Goal: Task Accomplishment & Management: Use online tool/utility

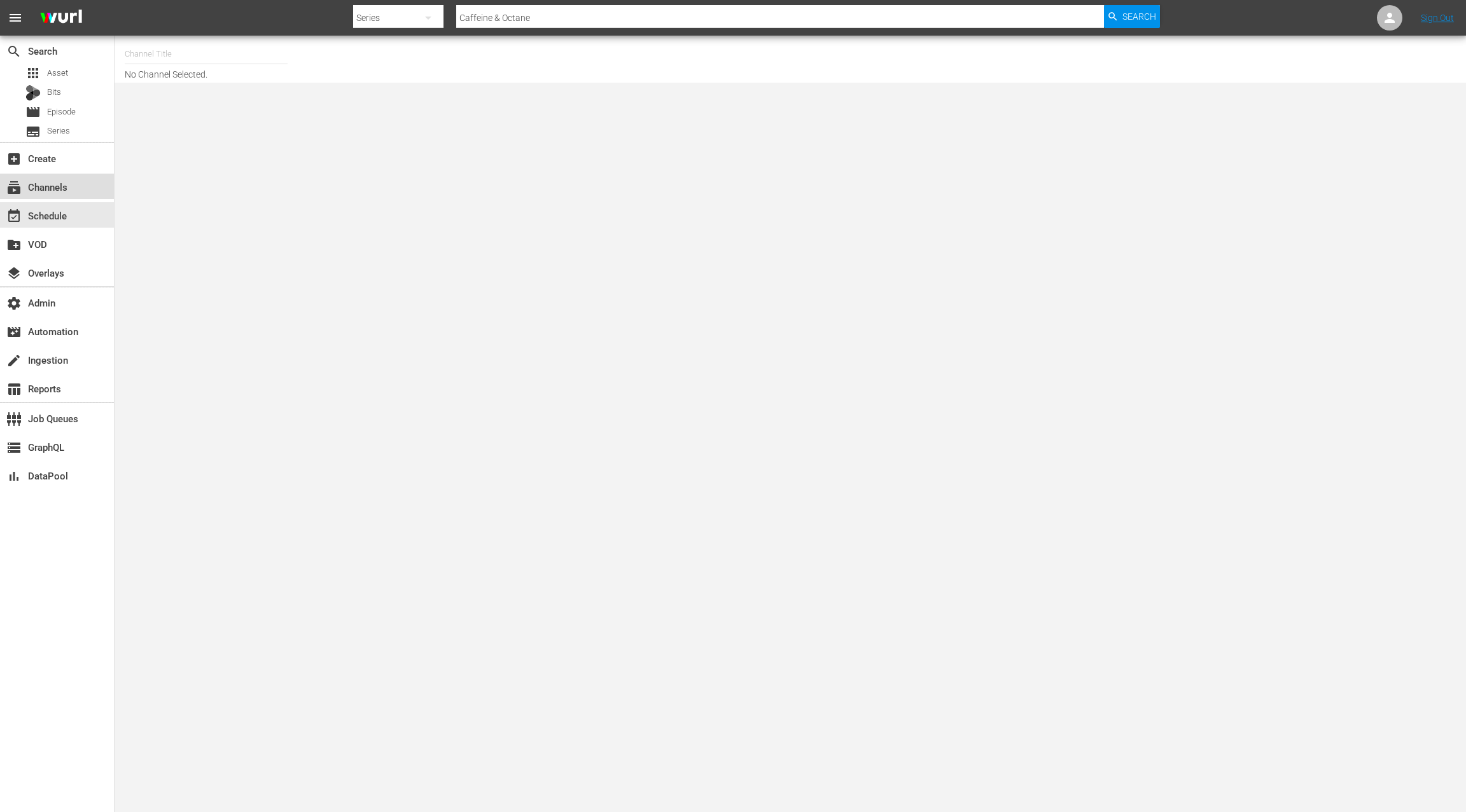
click at [75, 191] on div "subscriptions Channels" at bounding box center [57, 186] width 114 height 25
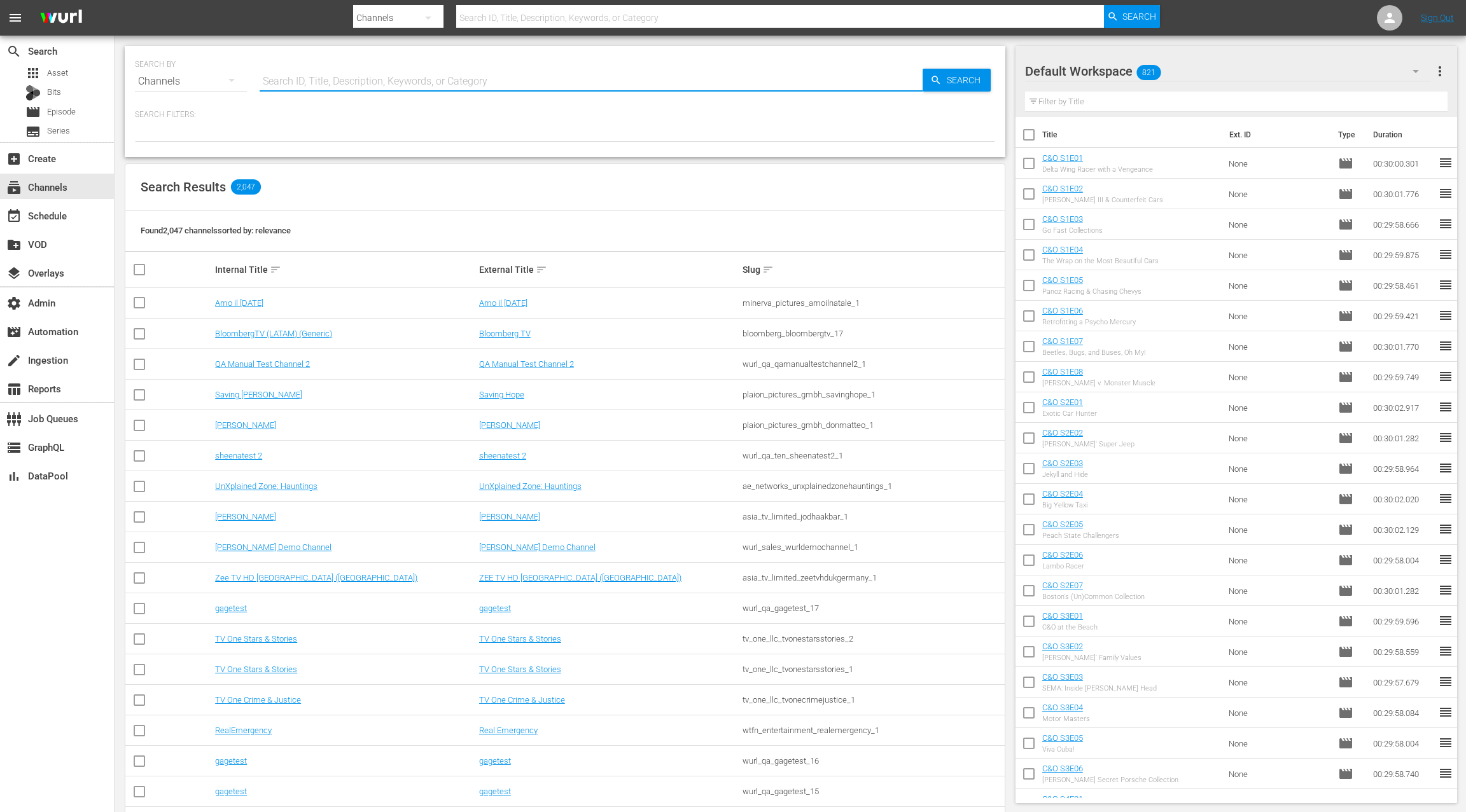
click at [349, 85] on input "text" at bounding box center [591, 81] width 663 height 30
type input "msg"
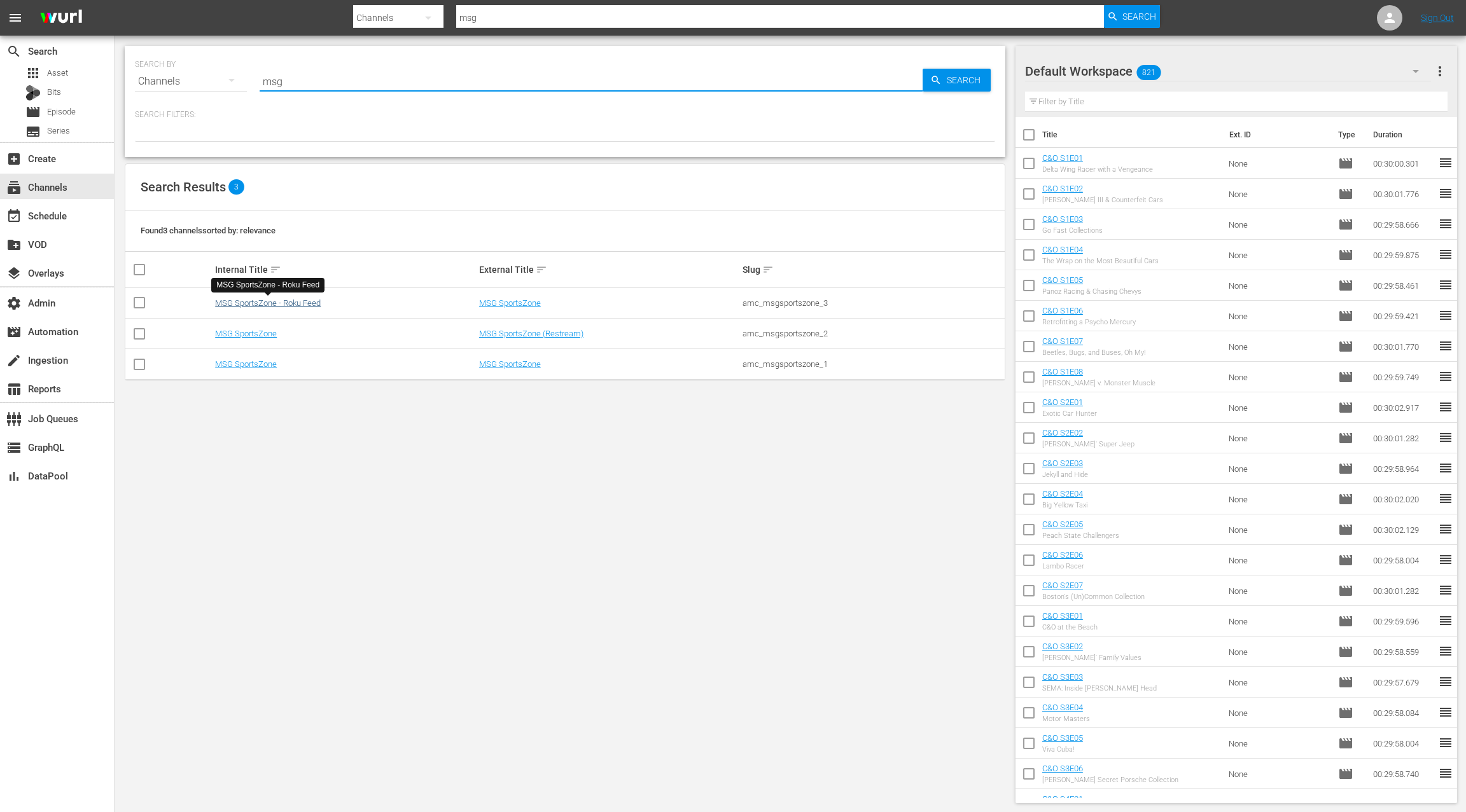
type input "msg"
click at [305, 306] on link "MSG SportsZone - Roku Feed" at bounding box center [268, 303] width 106 height 9
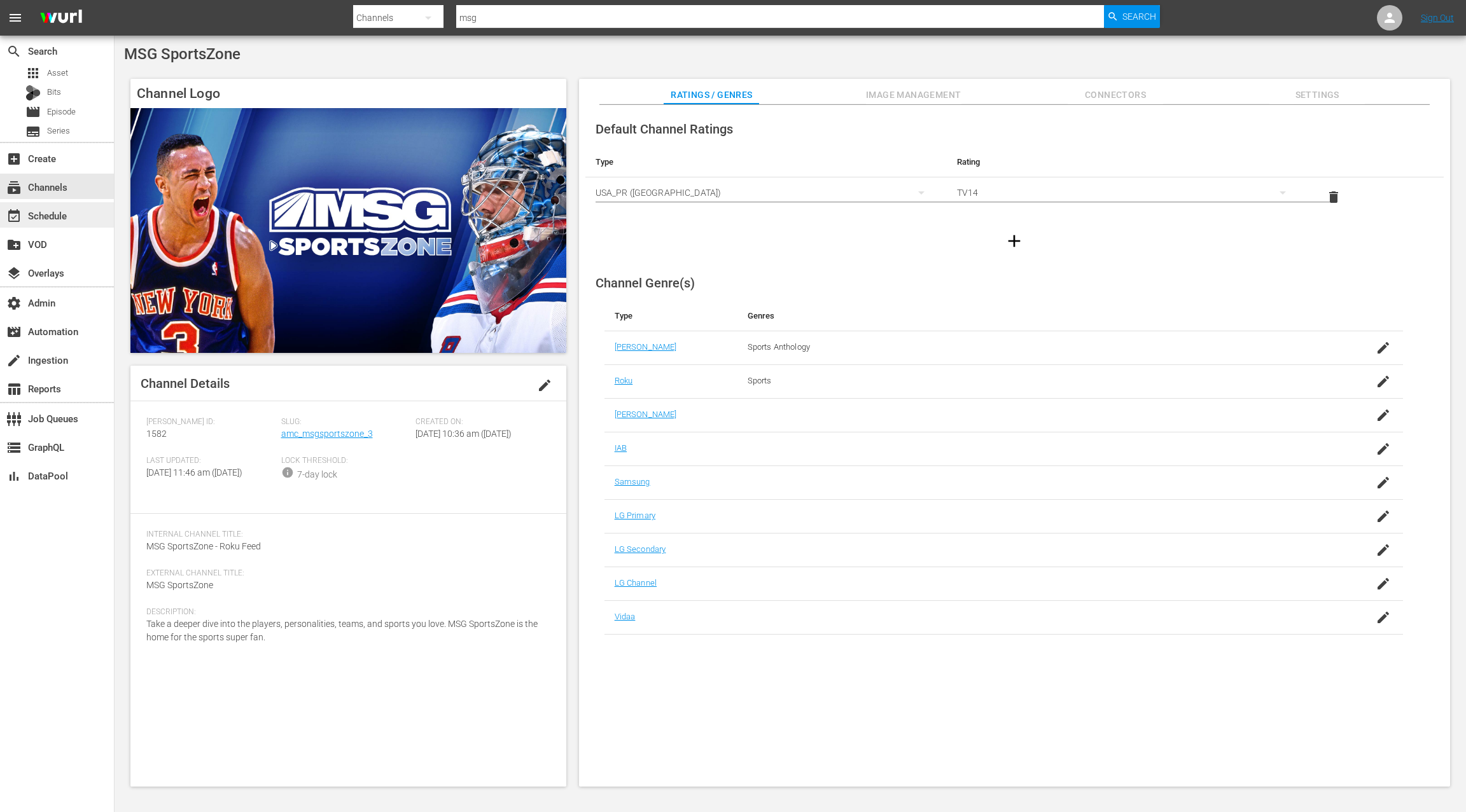
click at [61, 219] on div "event_available Schedule" at bounding box center [36, 213] width 72 height 11
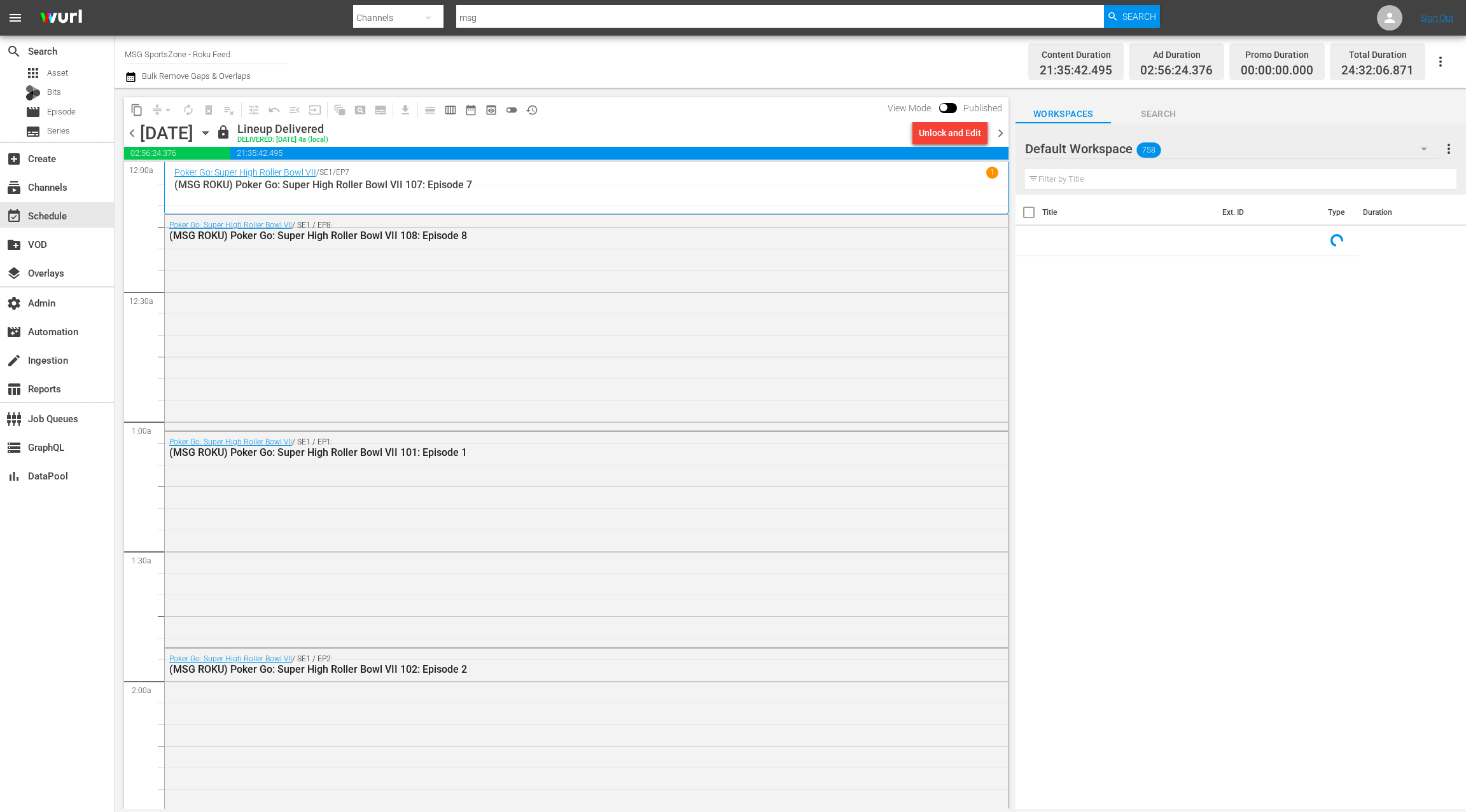
click at [212, 132] on icon "button" at bounding box center [205, 133] width 14 height 14
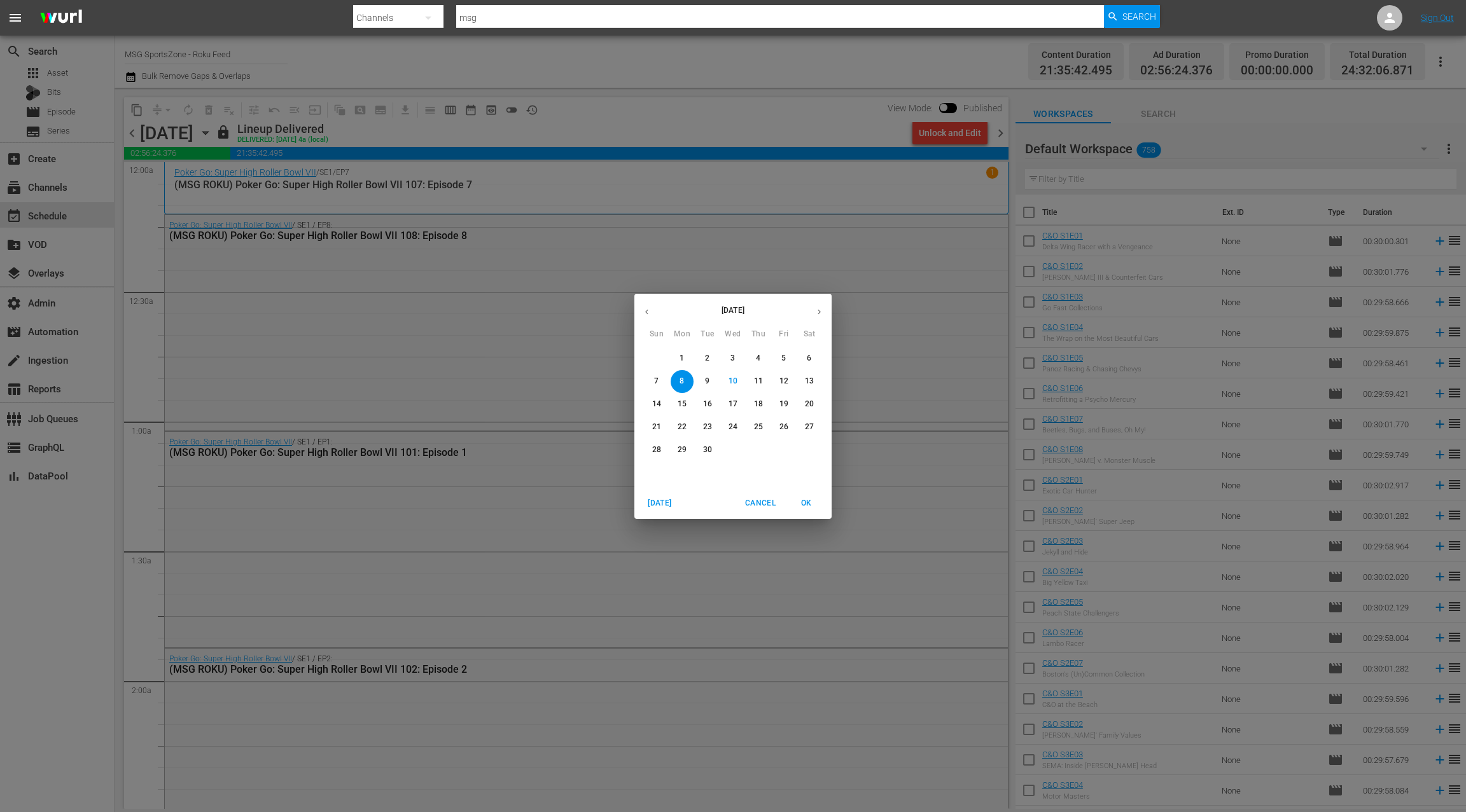
click at [687, 360] on span "1" at bounding box center [682, 357] width 23 height 10
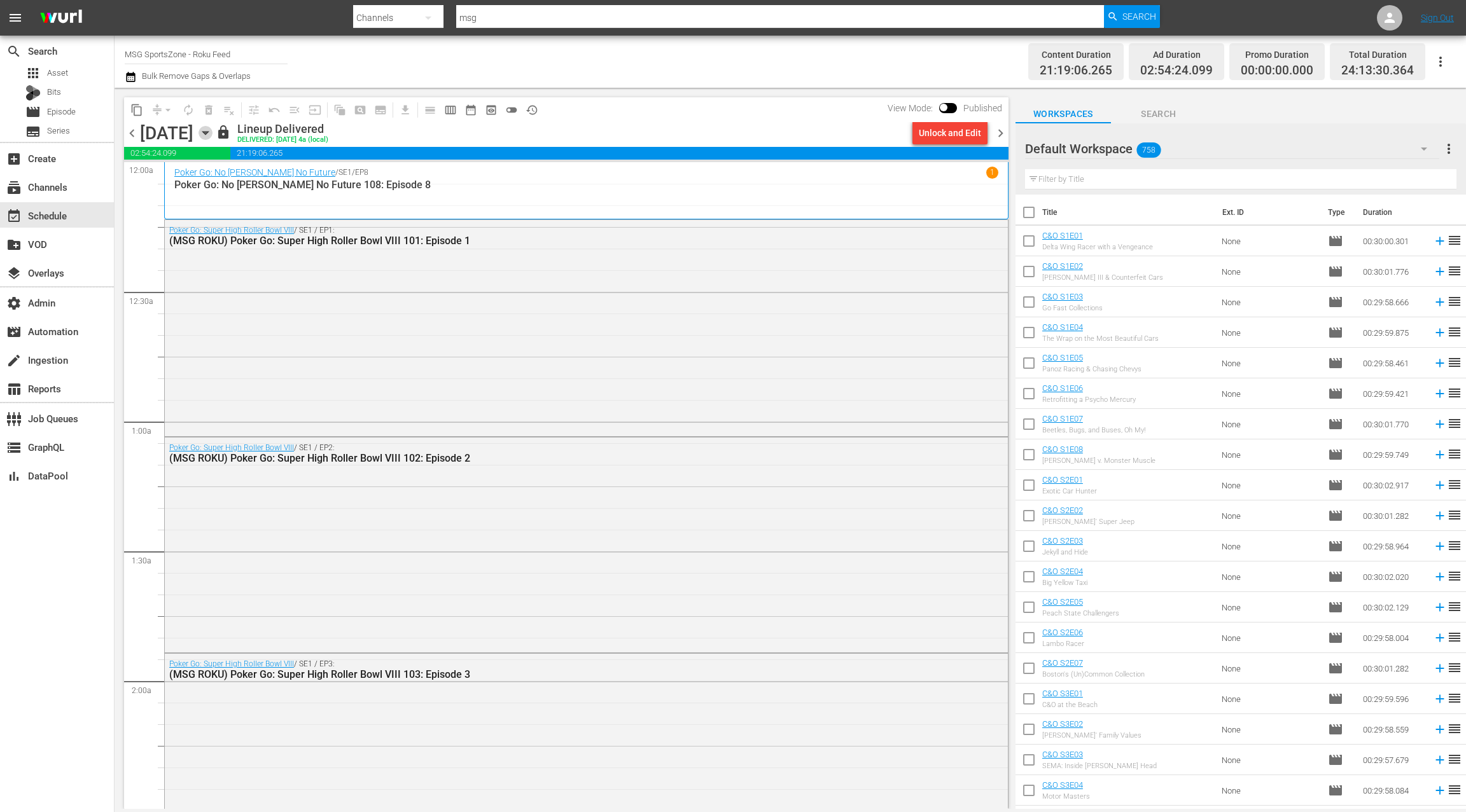
click at [208, 132] on icon "button" at bounding box center [205, 133] width 6 height 3
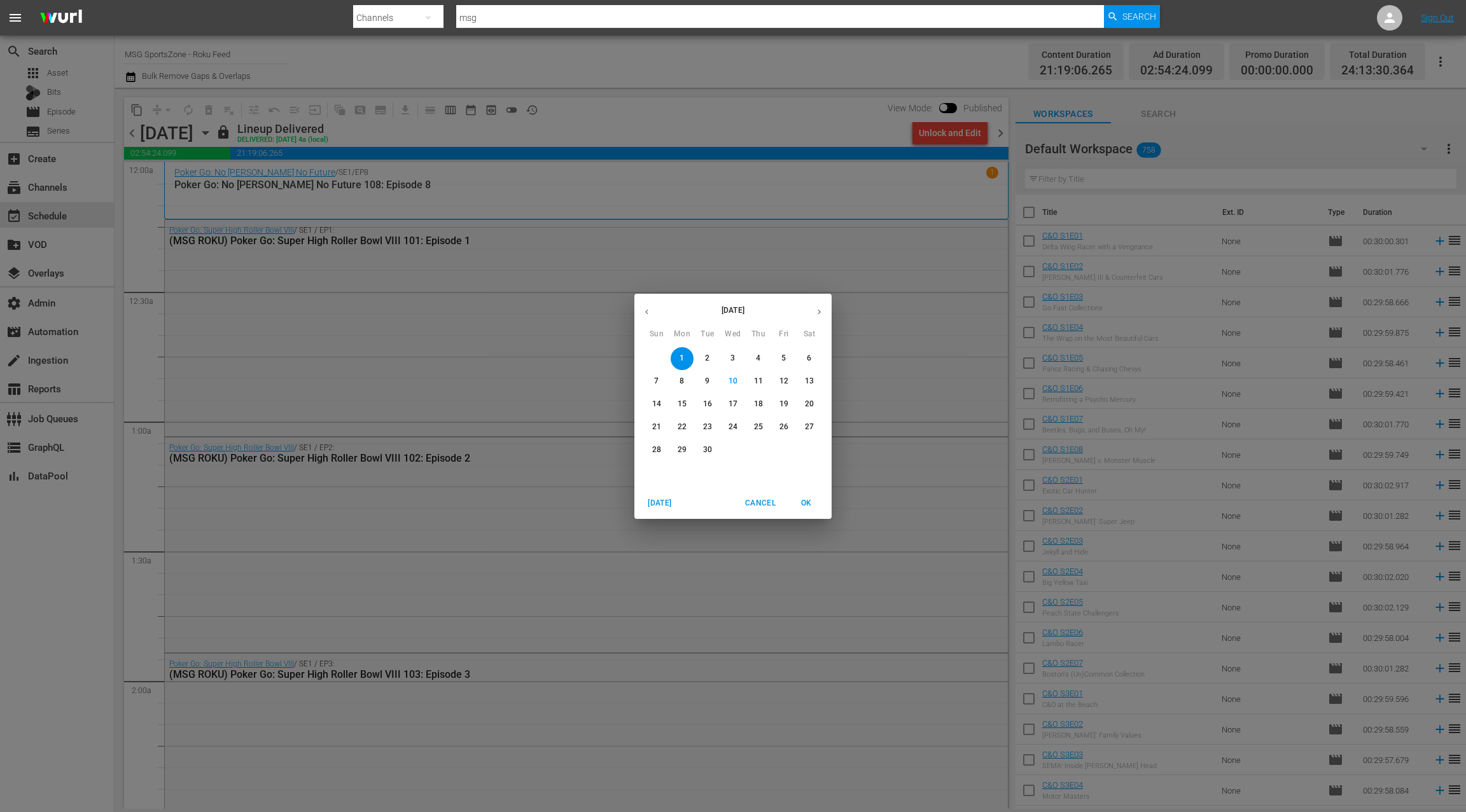
click at [732, 362] on p "3" at bounding box center [732, 357] width 5 height 10
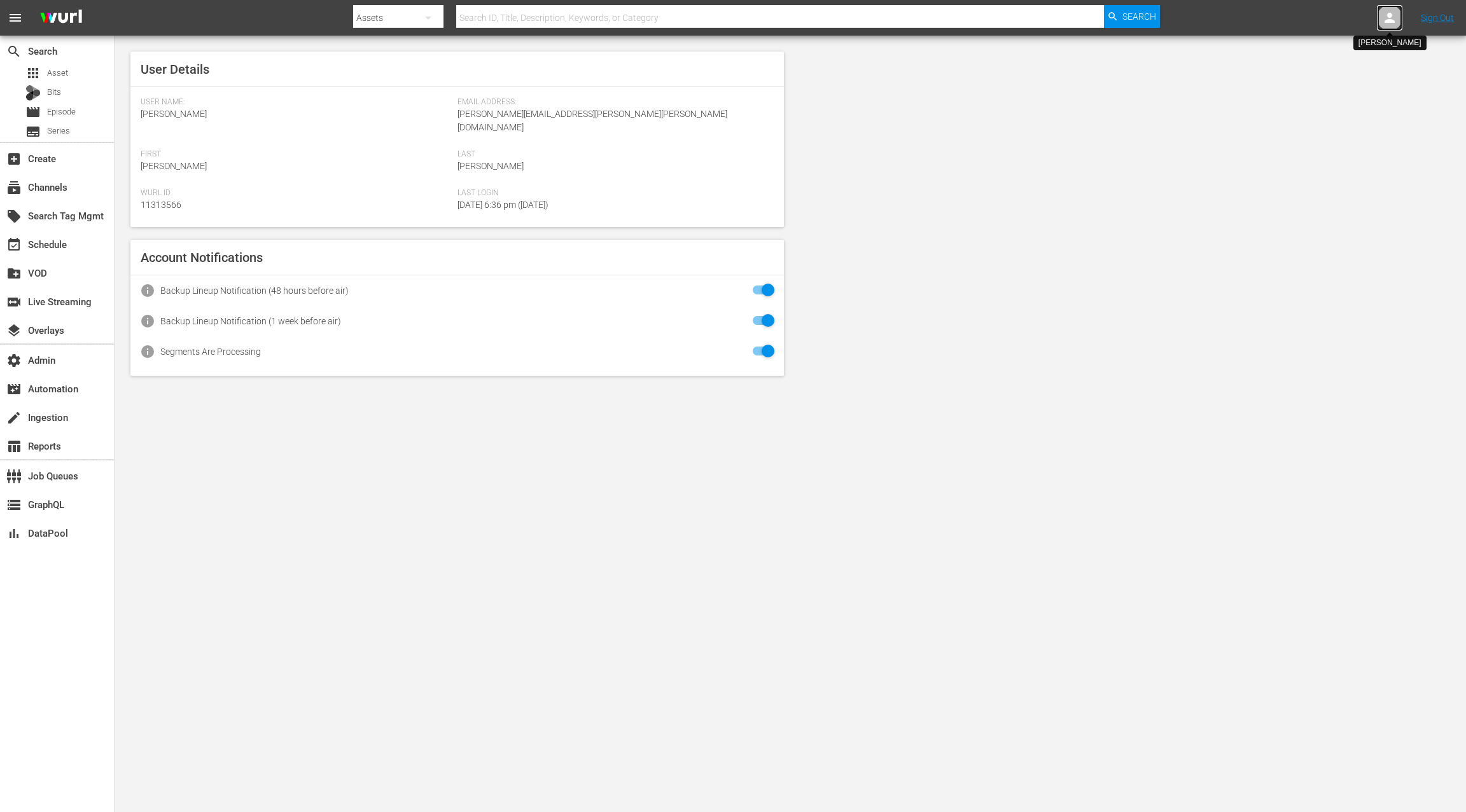
click at [1389, 18] on icon at bounding box center [1390, 18] width 15 height 15
click at [1352, 21] on input "text" at bounding box center [1356, 20] width 163 height 30
click at [1329, 52] on div "MSGSportzoneRoku Scheduling <Scheduling-msgsportzoneroku@wurl.com>" at bounding box center [1328, 55] width 198 height 30
type input "MSGSportzoneRoku Scheduling (11314666)"
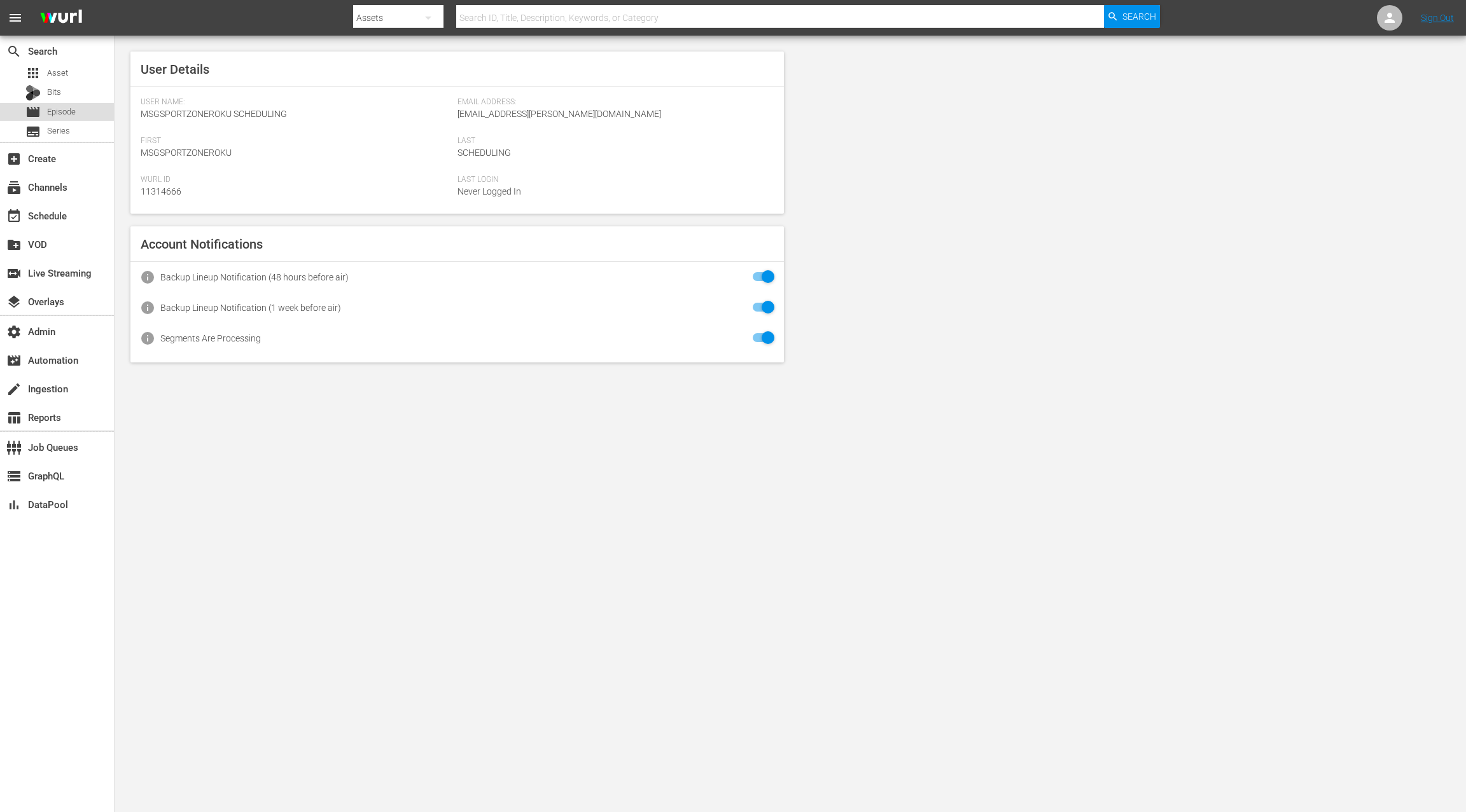
click at [69, 118] on div "movie Episode" at bounding box center [50, 111] width 50 height 18
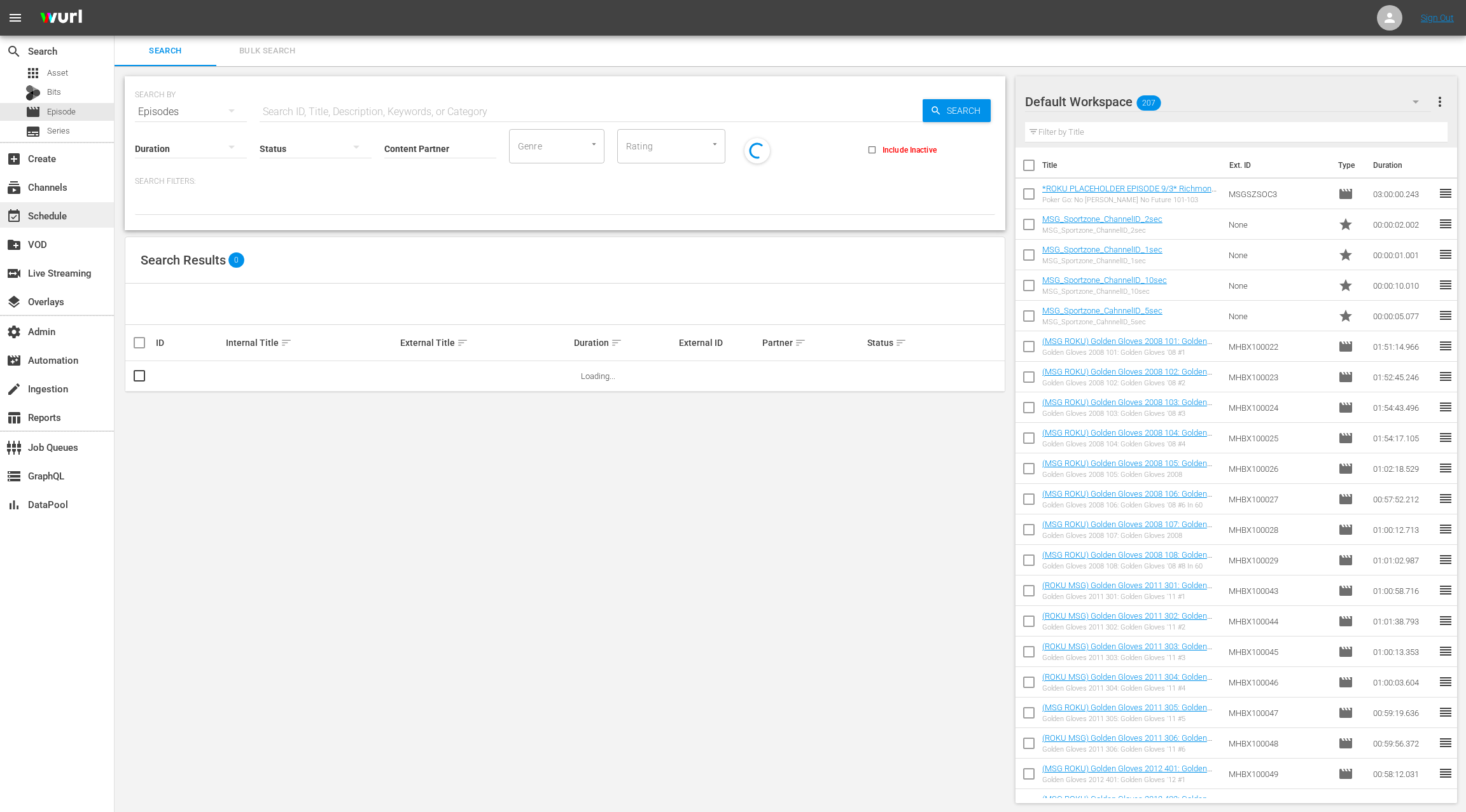
click at [69, 210] on div "event_available Schedule" at bounding box center [36, 213] width 72 height 11
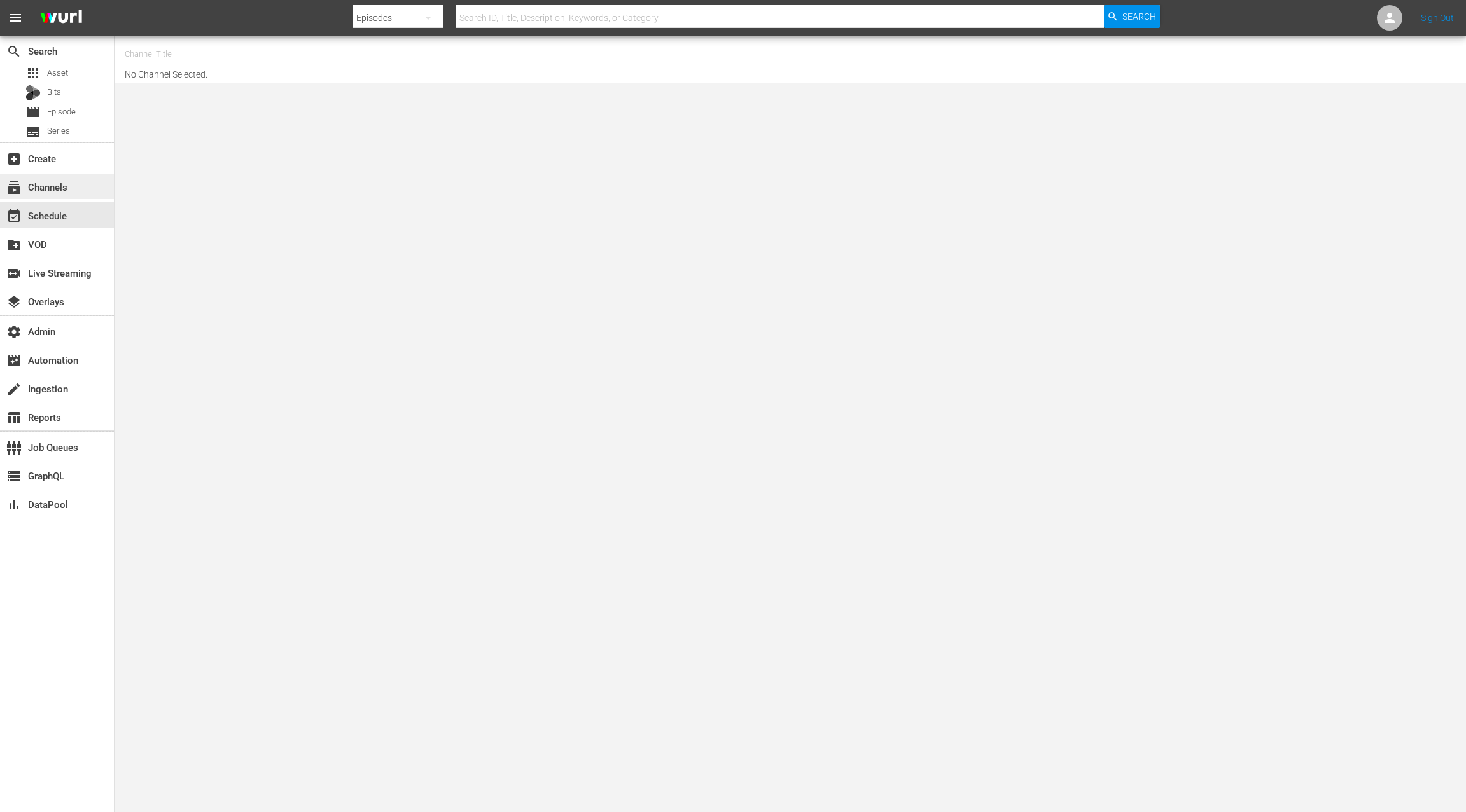
click at [64, 189] on div "subscriptions Channels" at bounding box center [36, 185] width 72 height 11
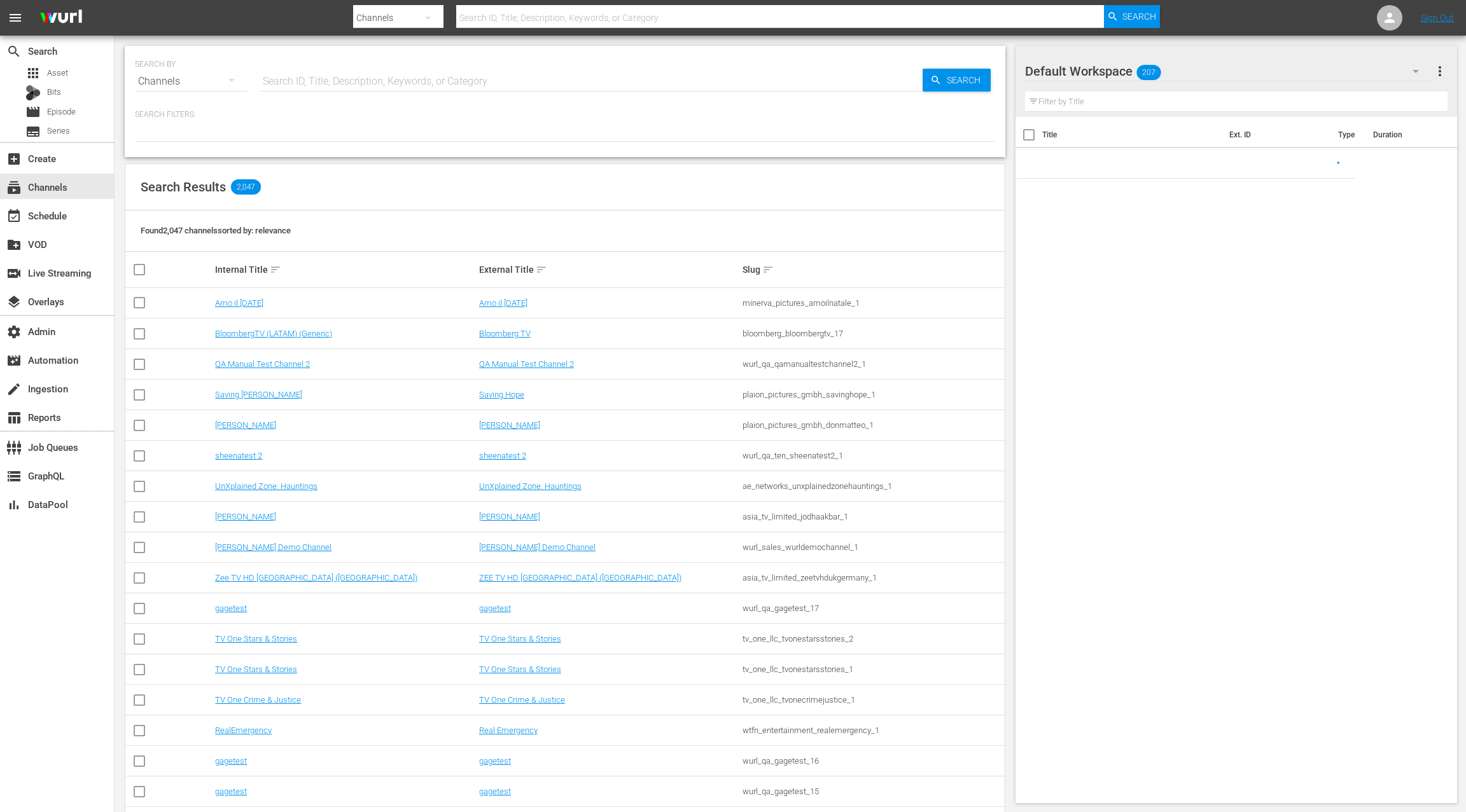
click at [278, 80] on input "text" at bounding box center [591, 81] width 663 height 30
type input "msg"
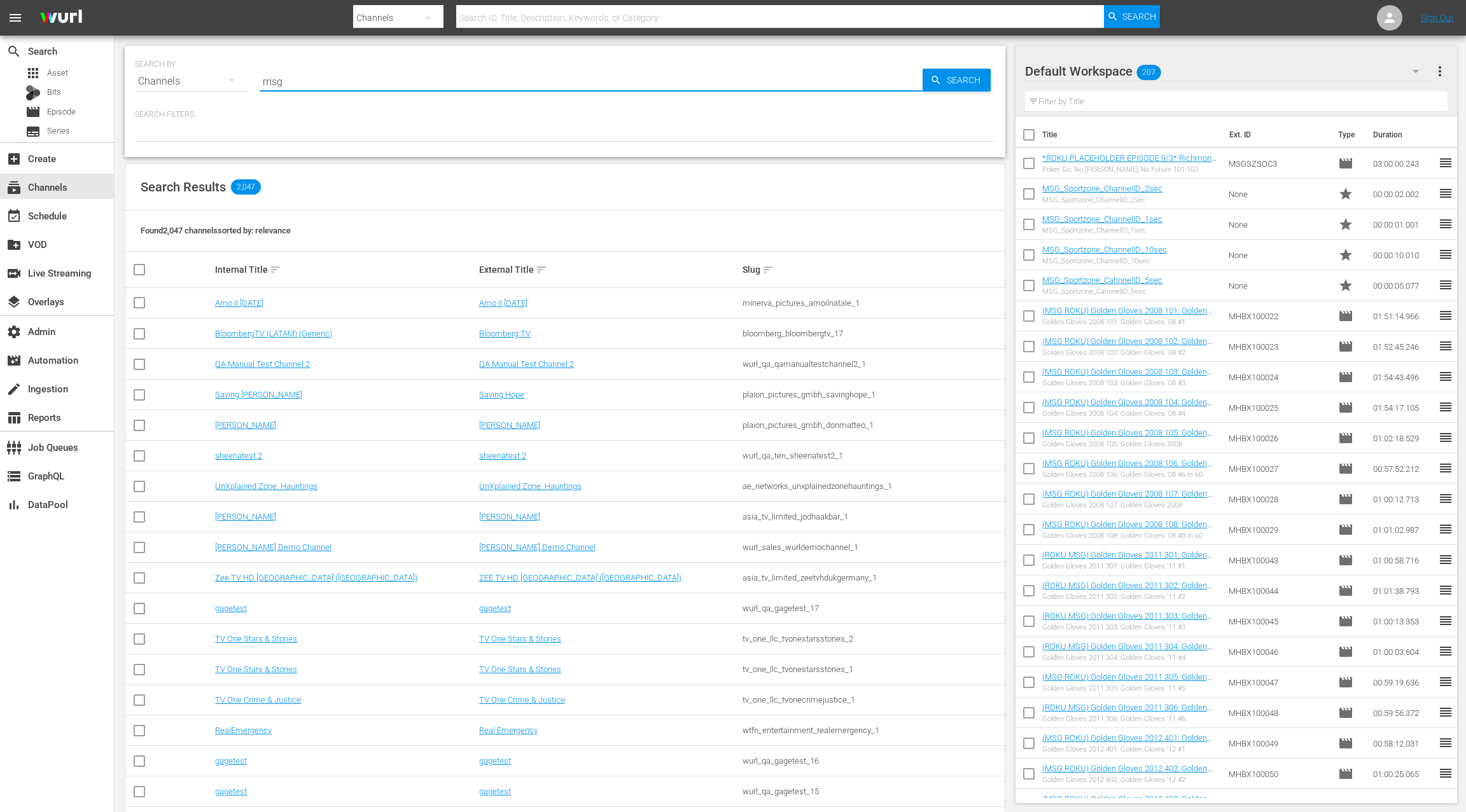
type input "msg"
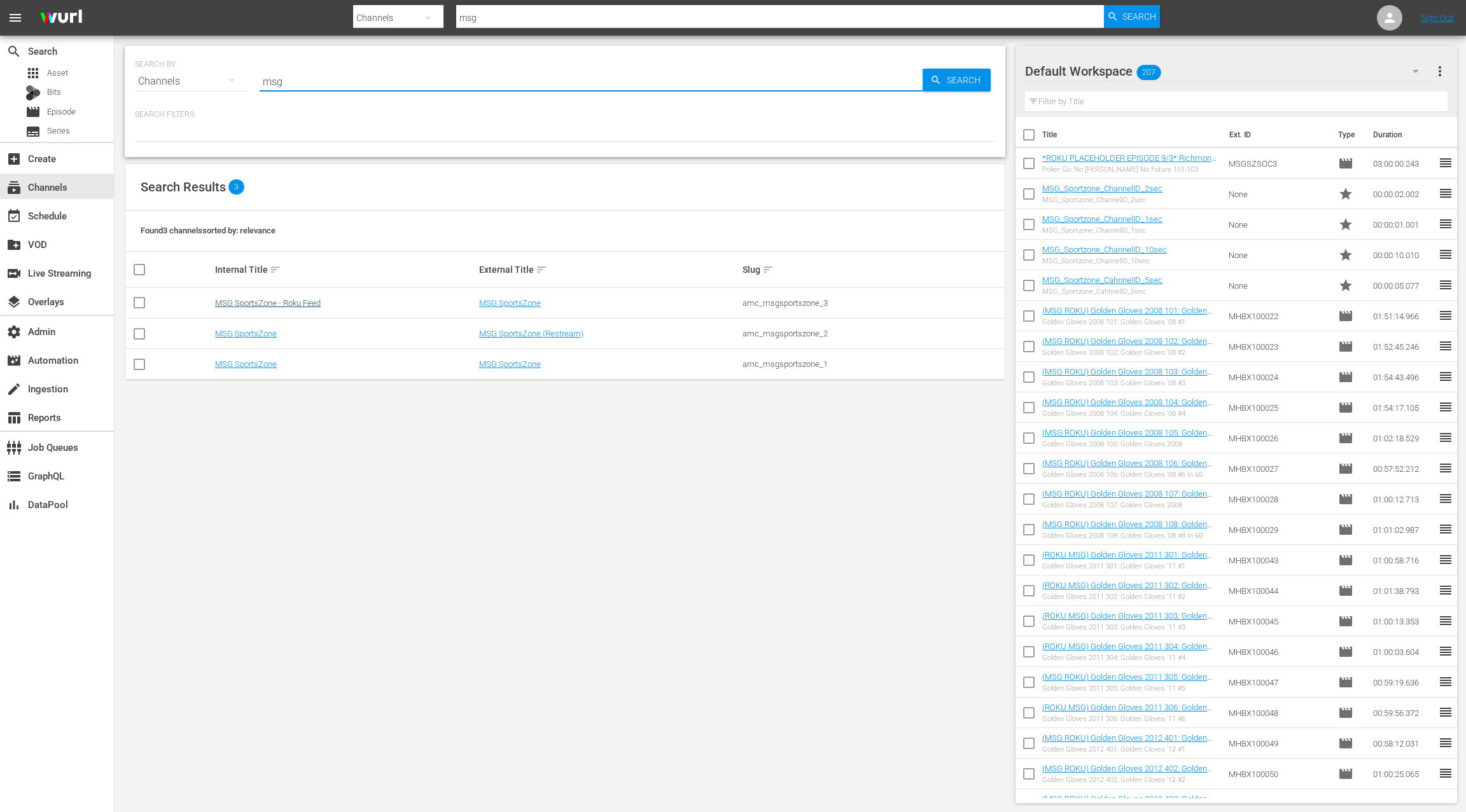
type input "msg"
click at [298, 306] on link "MSG SportsZone - Roku Feed" at bounding box center [268, 303] width 106 height 9
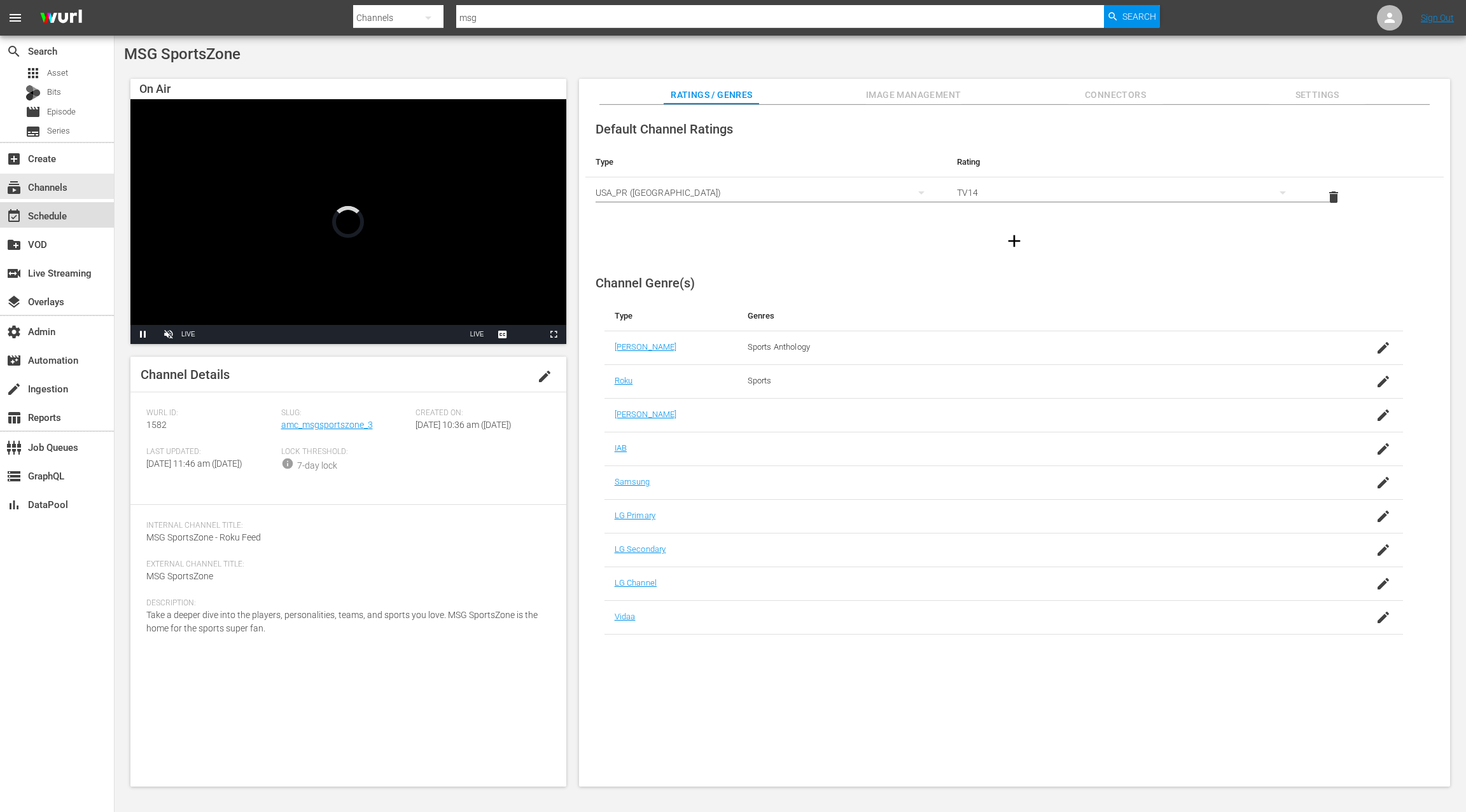
click at [64, 216] on div "event_available Schedule" at bounding box center [36, 213] width 72 height 11
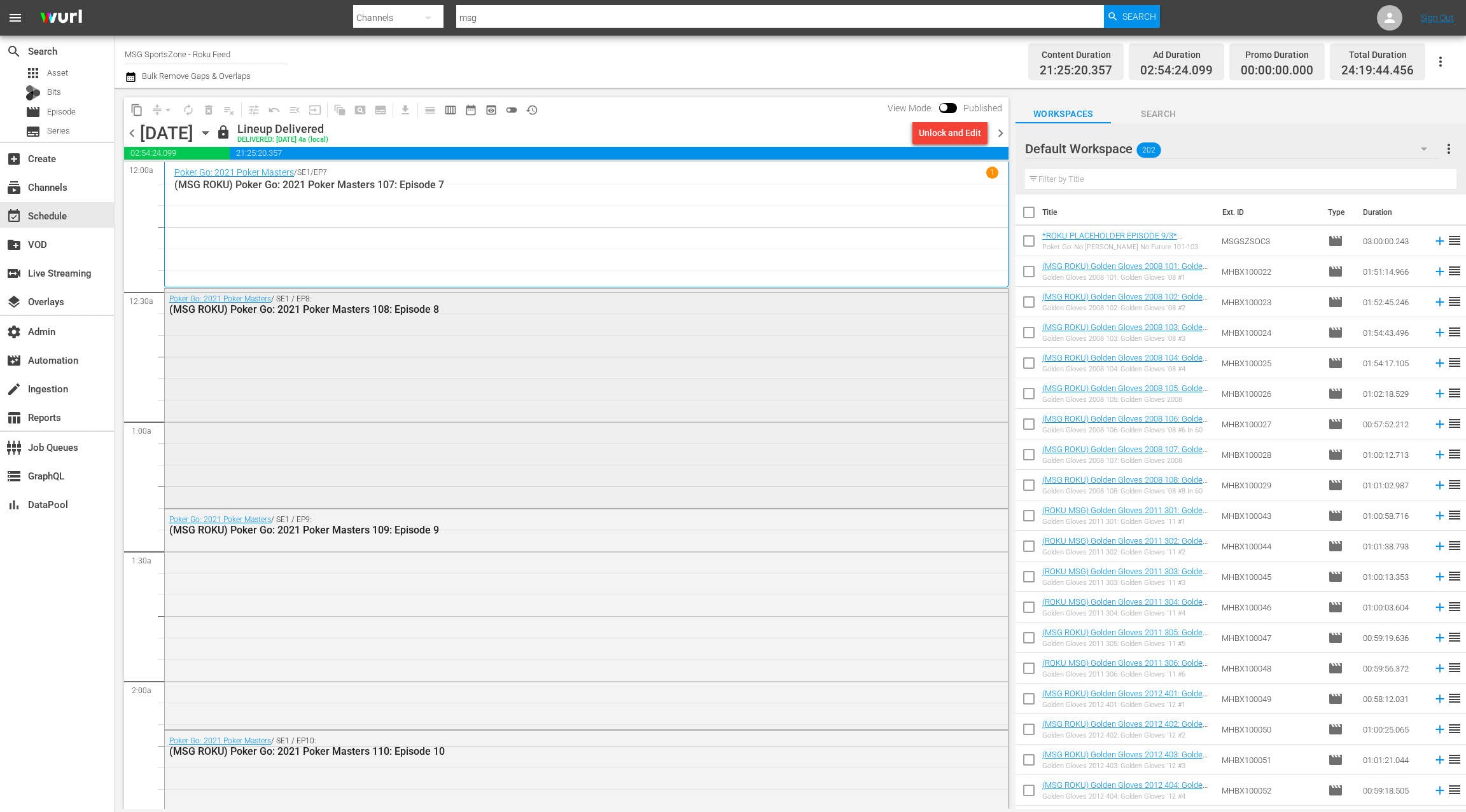
click at [658, 375] on div "Poker Go: 2021 Poker Masters / SE1 / EP8: (MSG ROKU) Poker Go: 2021 Poker Maste…" at bounding box center [586, 397] width 842 height 218
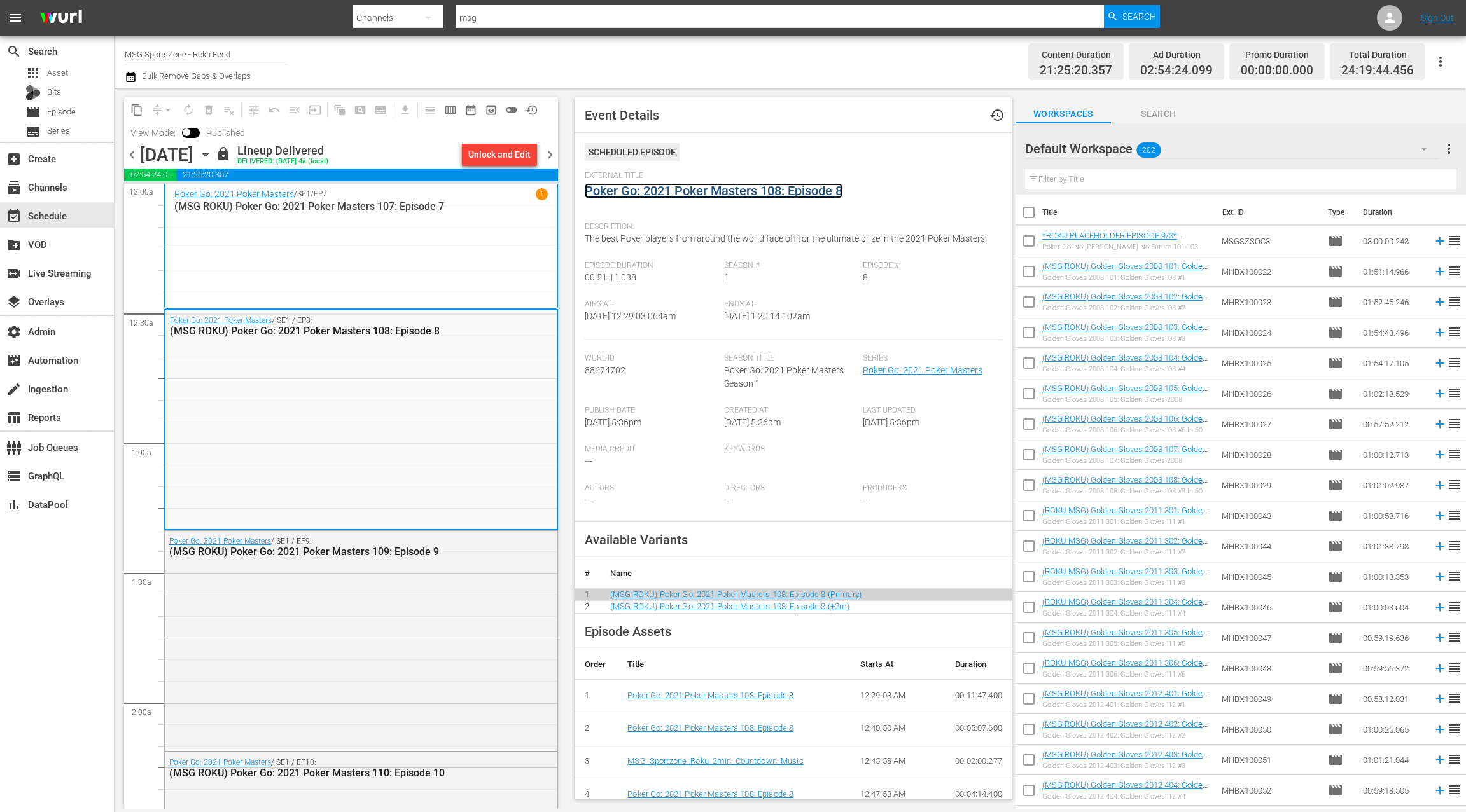
click at [782, 191] on link "Poker Go: 2021 Poker Masters 108: Episode 8" at bounding box center [713, 191] width 258 height 15
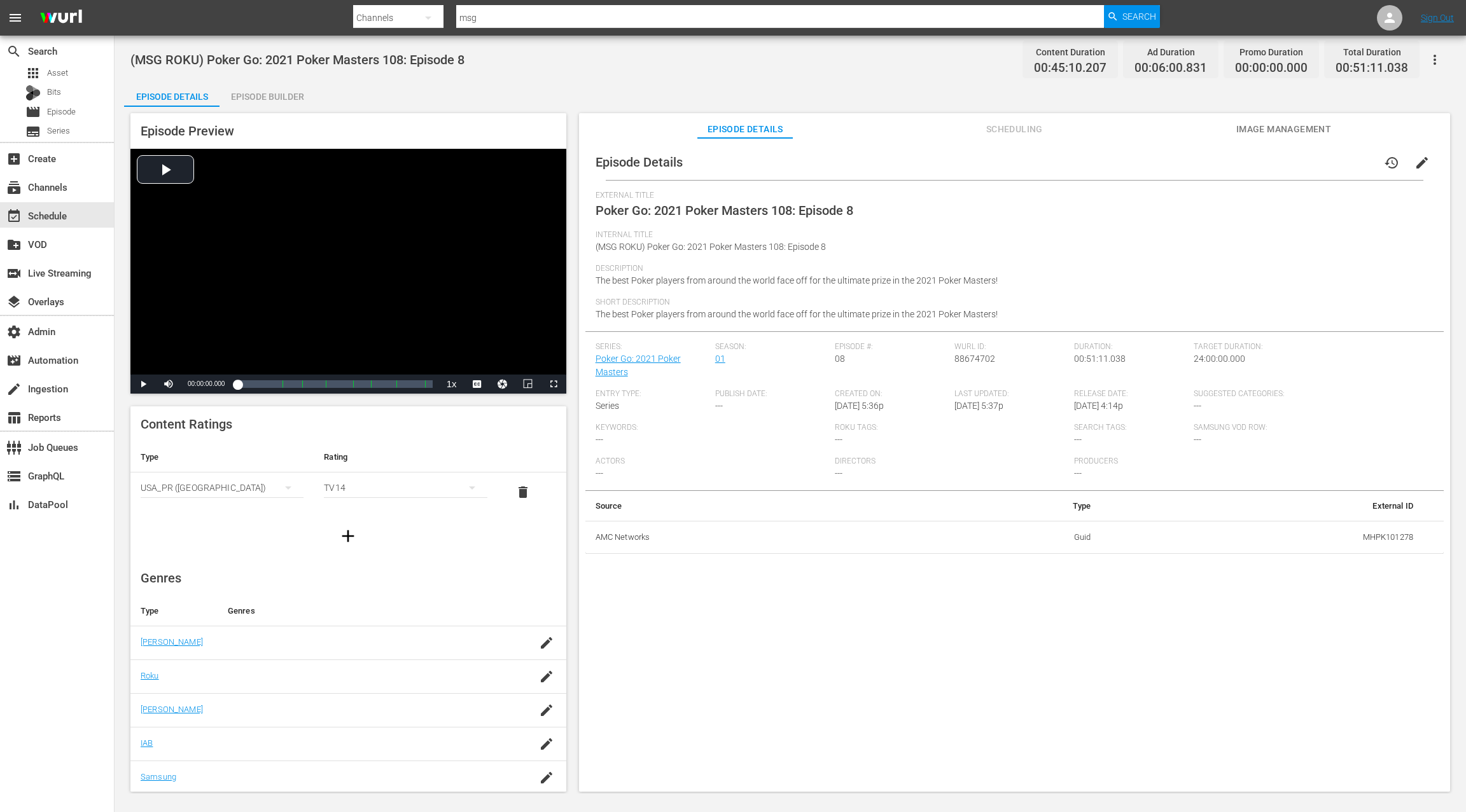
click at [282, 99] on div "Episode Builder" at bounding box center [267, 96] width 95 height 30
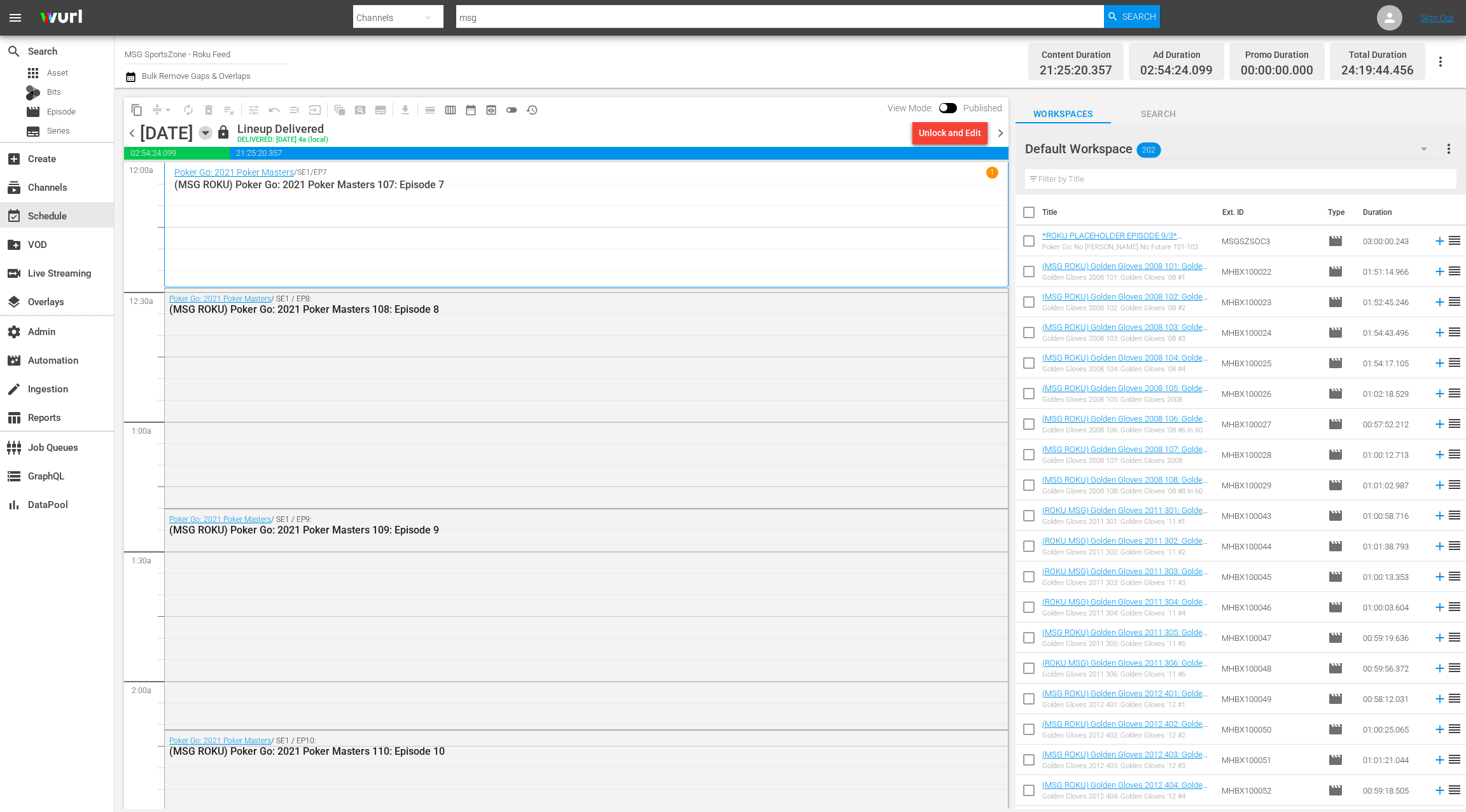
click at [212, 135] on icon "button" at bounding box center [205, 133] width 14 height 14
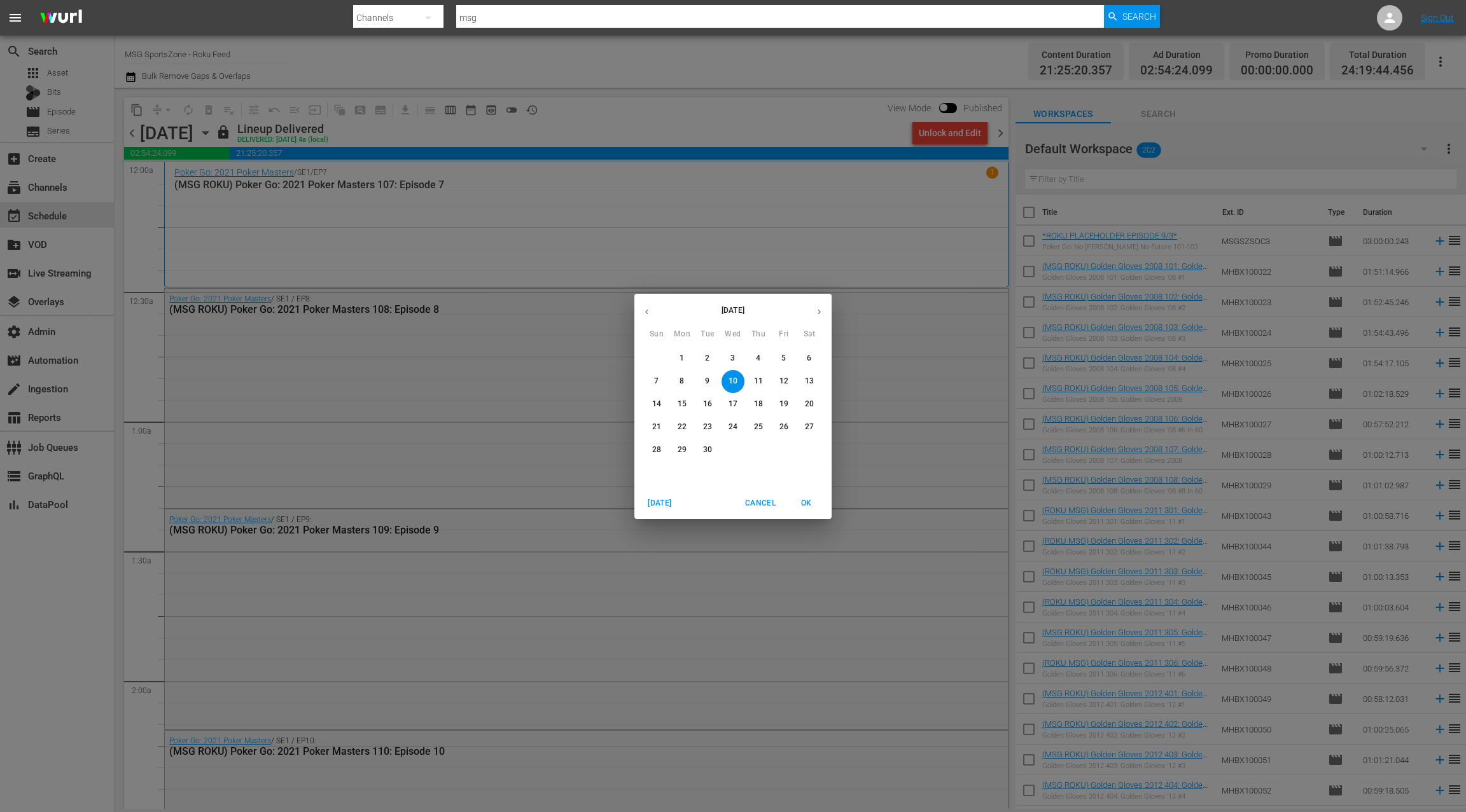
click at [808, 380] on p "13" at bounding box center [808, 380] width 8 height 10
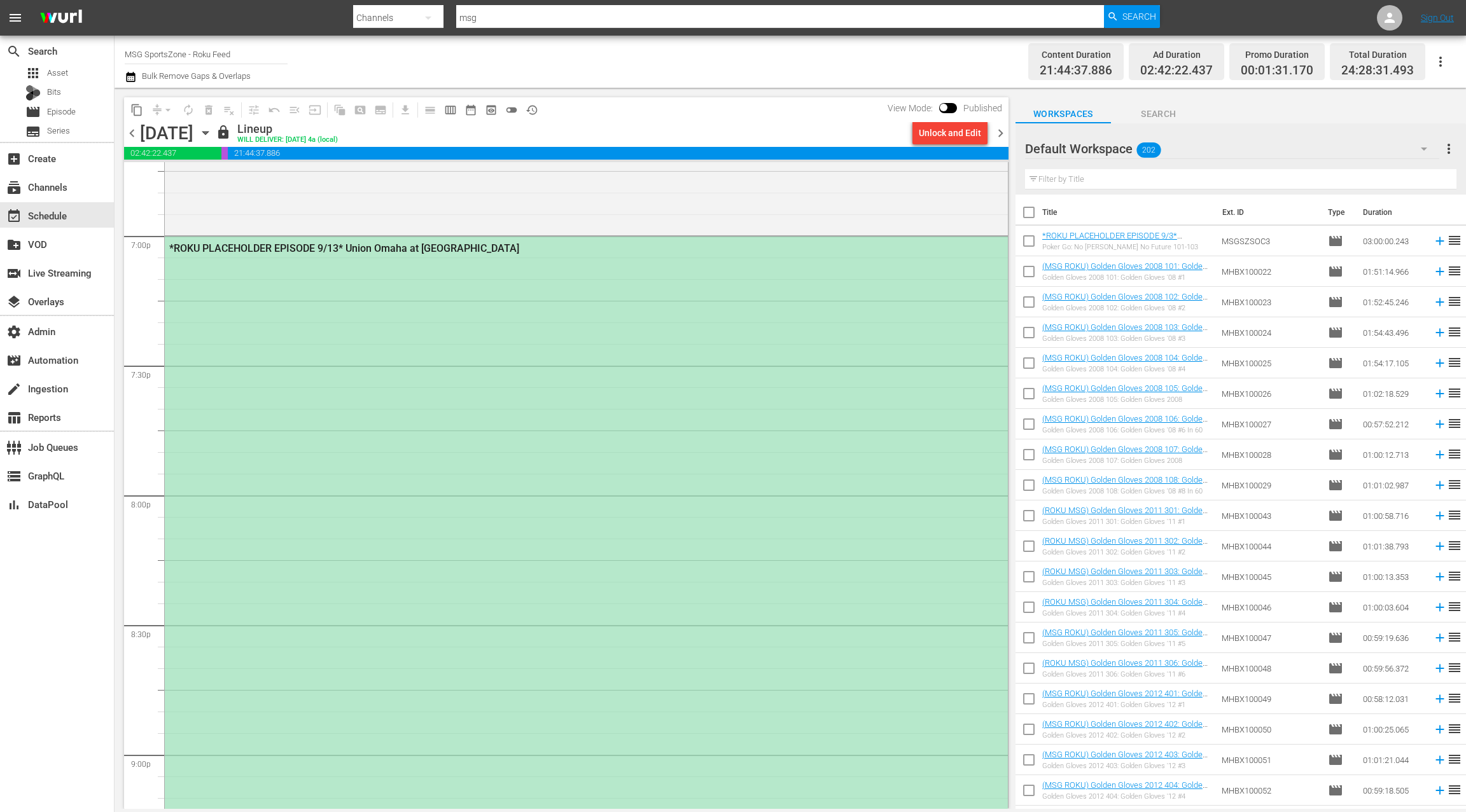
scroll to position [4868, 0]
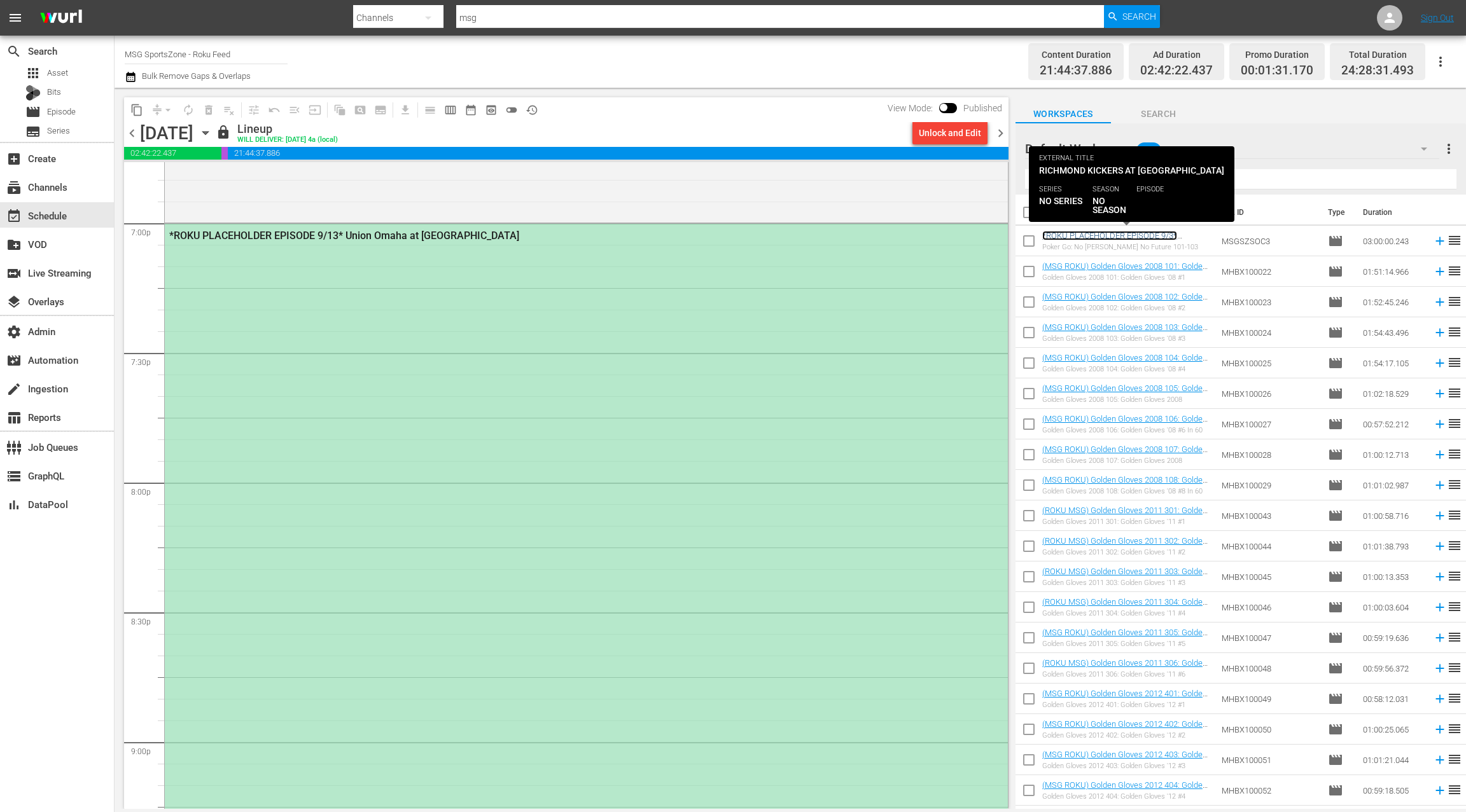
click at [1122, 237] on link "*ROKU PLACEHOLDER EPISODE 9/3* Richmond Kickers at [GEOGRAPHIC_DATA]" at bounding box center [1118, 240] width 154 height 19
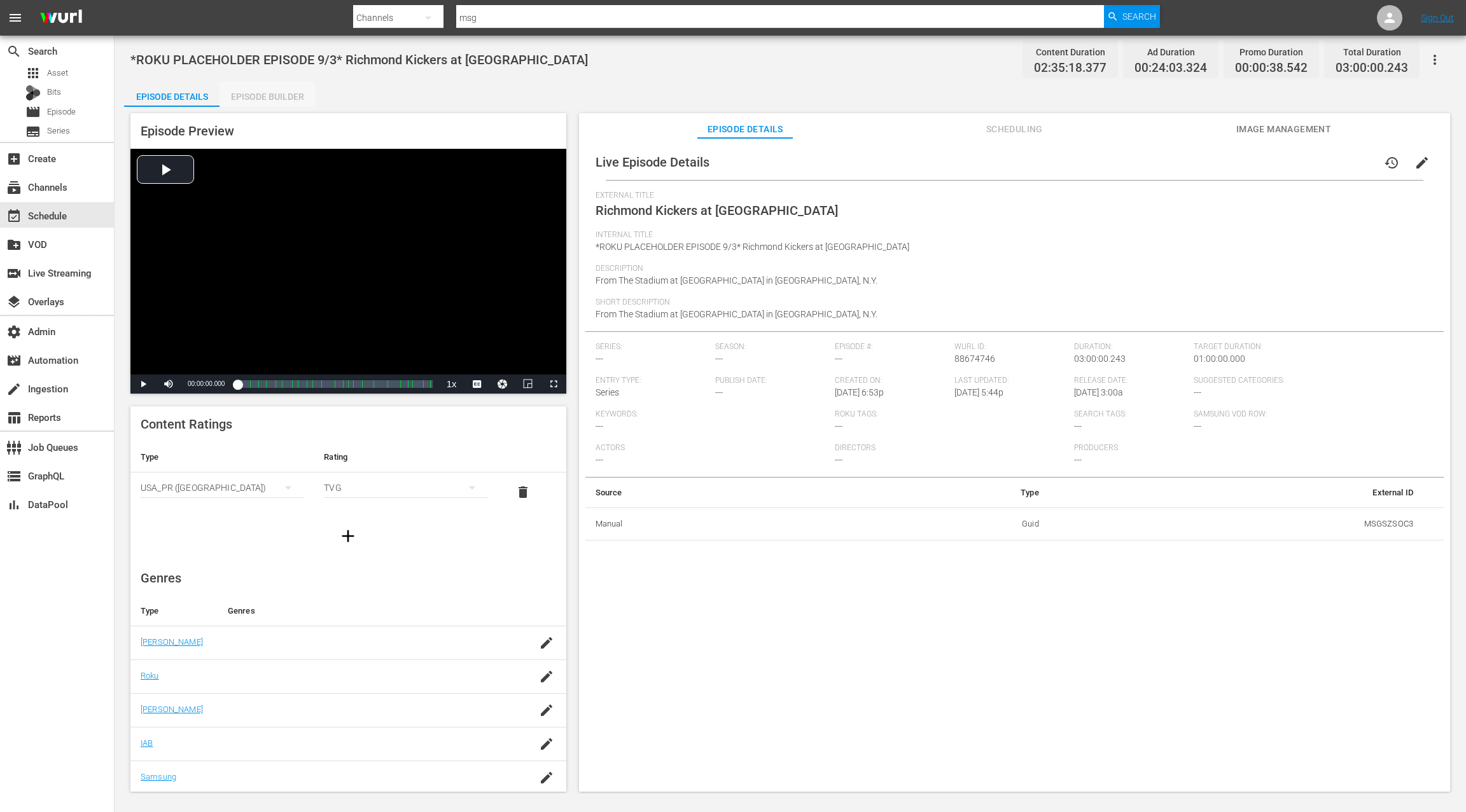
click at [279, 99] on div "Episode Builder" at bounding box center [267, 96] width 95 height 30
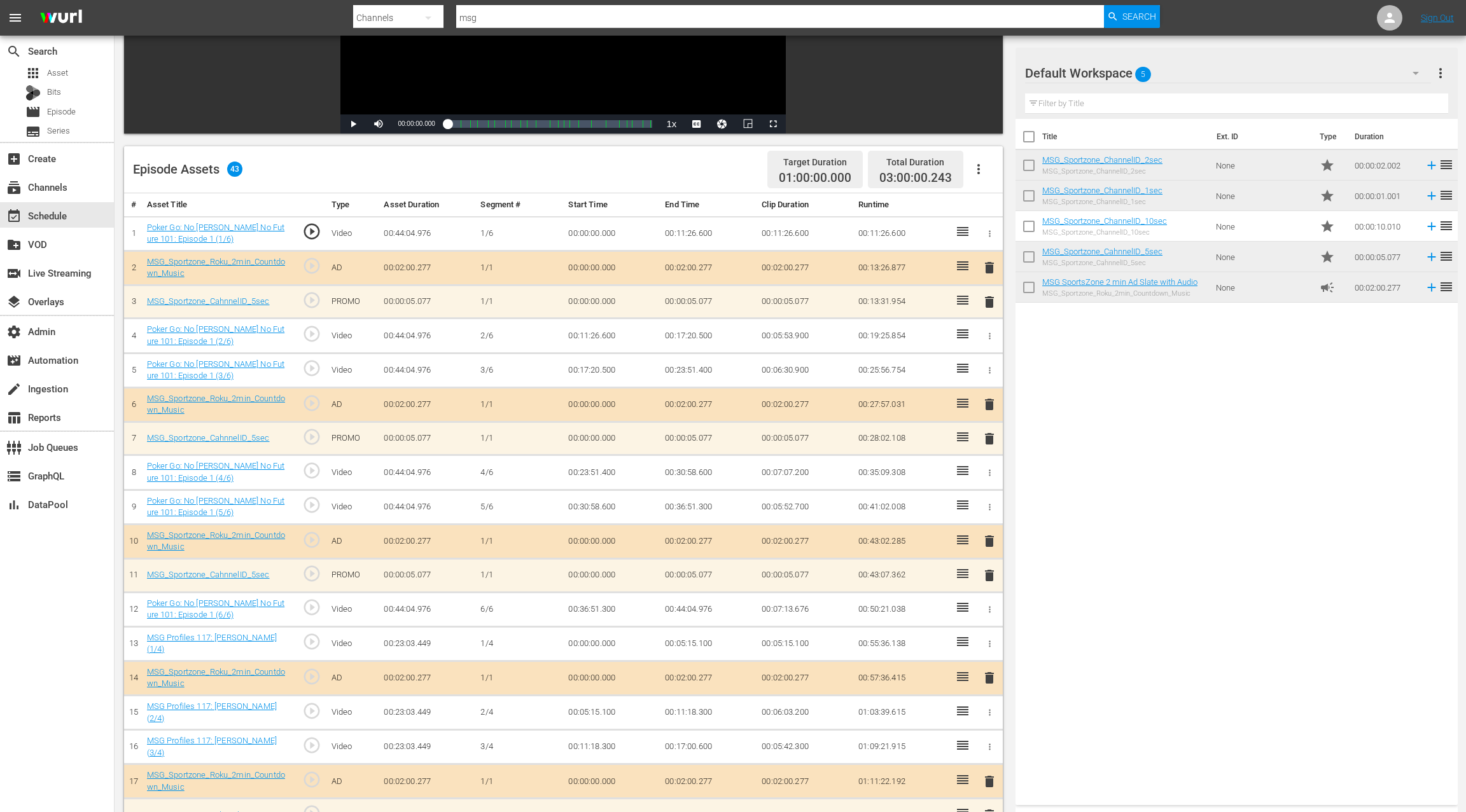
scroll to position [237, 0]
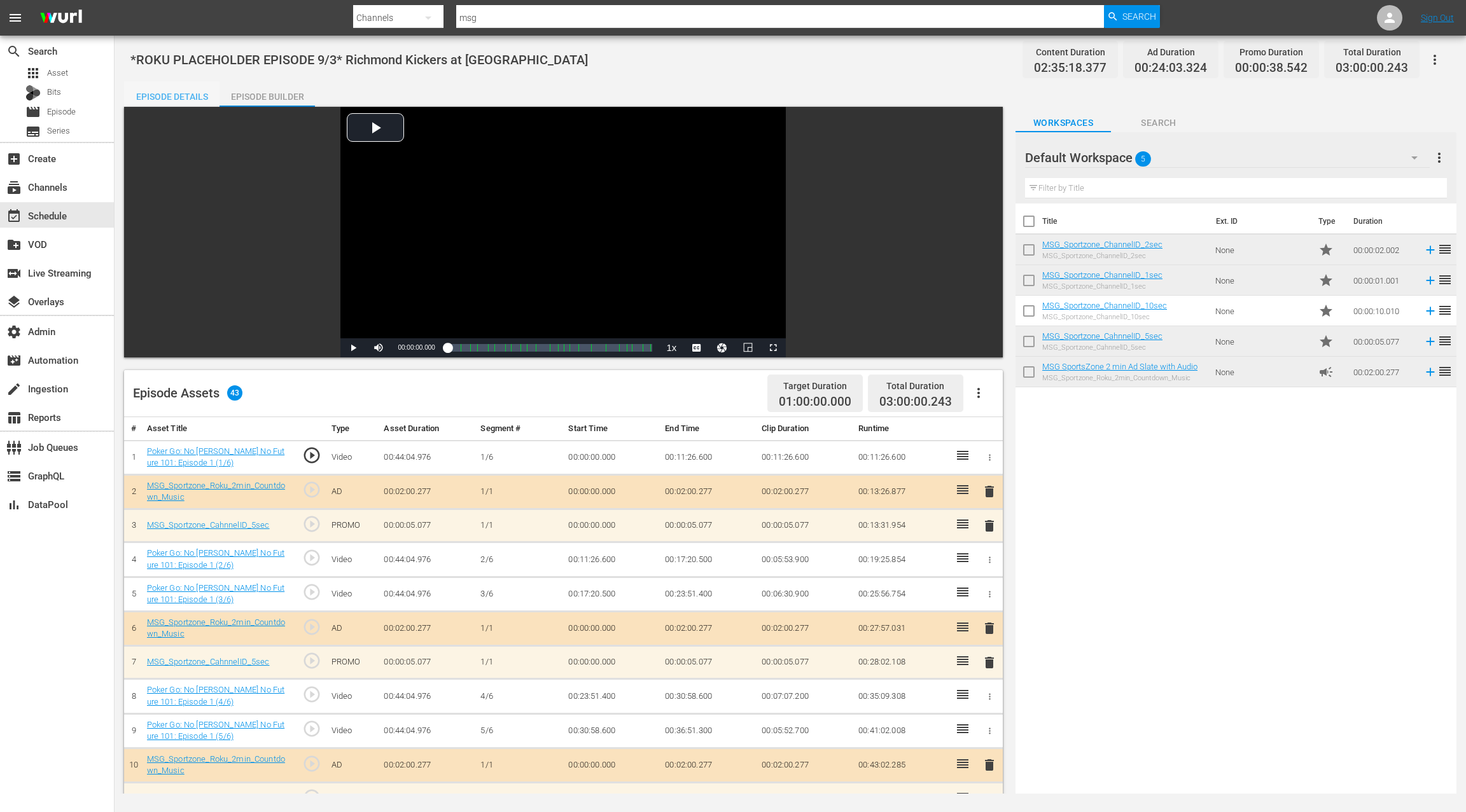
click at [153, 95] on div "Episode Details" at bounding box center [171, 96] width 95 height 30
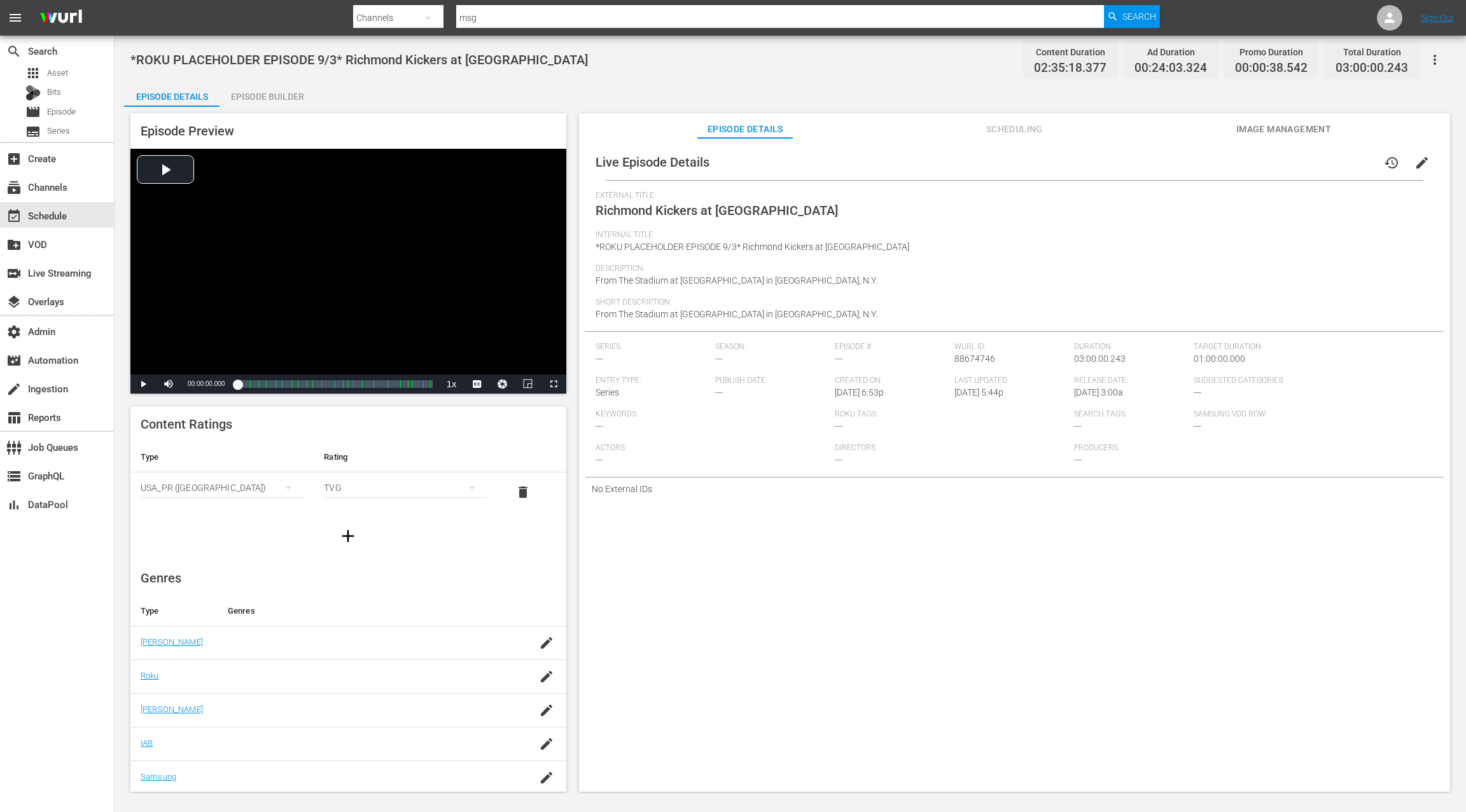
click at [302, 100] on div "Episode Builder" at bounding box center [267, 96] width 95 height 30
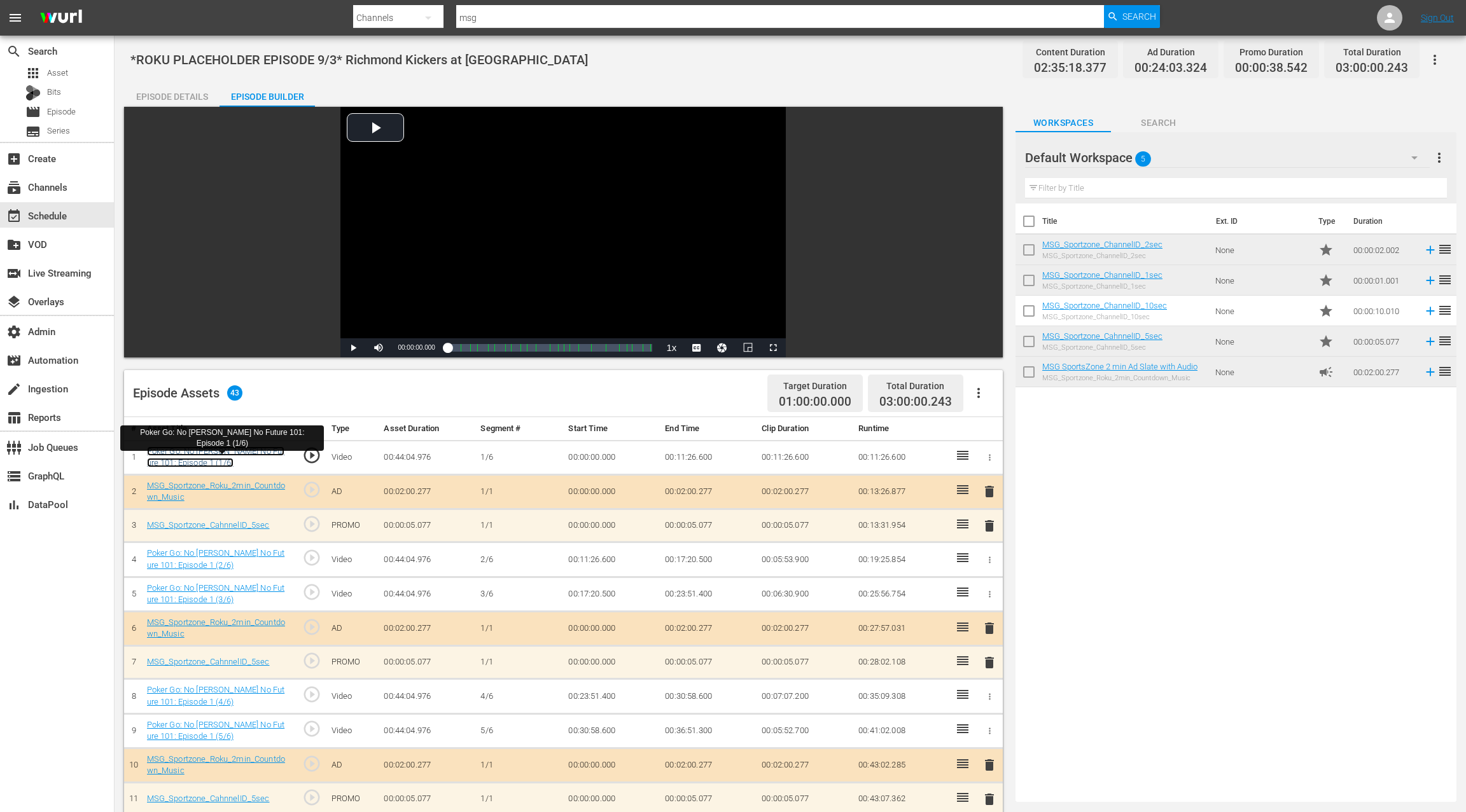
click at [255, 449] on link "Poker Go: No [PERSON_NAME] No Future 101: Episode 1 (1/6)" at bounding box center [216, 456] width 138 height 22
click at [159, 93] on div "Episode Details" at bounding box center [171, 96] width 95 height 30
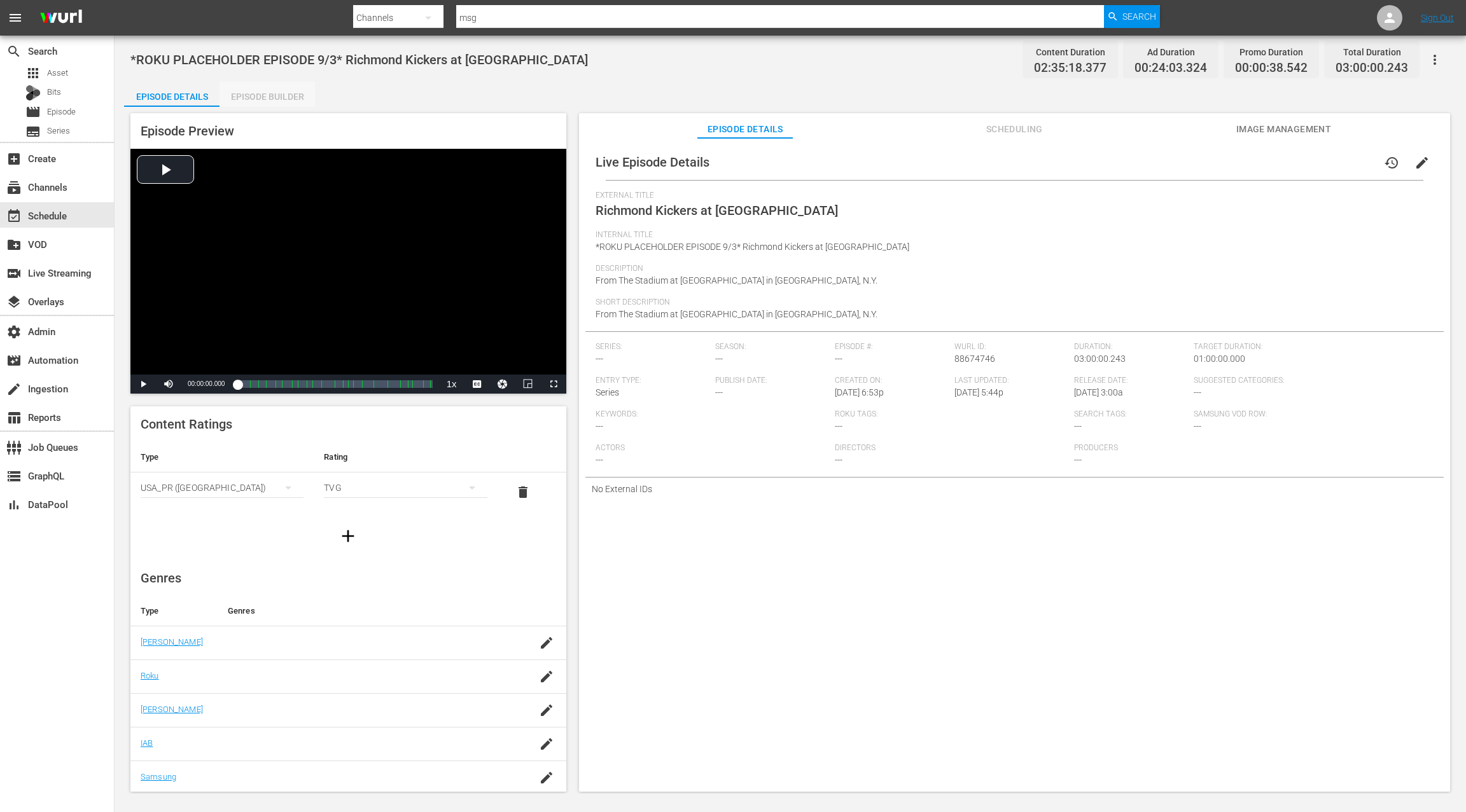
click at [246, 98] on div "Episode Builder" at bounding box center [267, 96] width 95 height 30
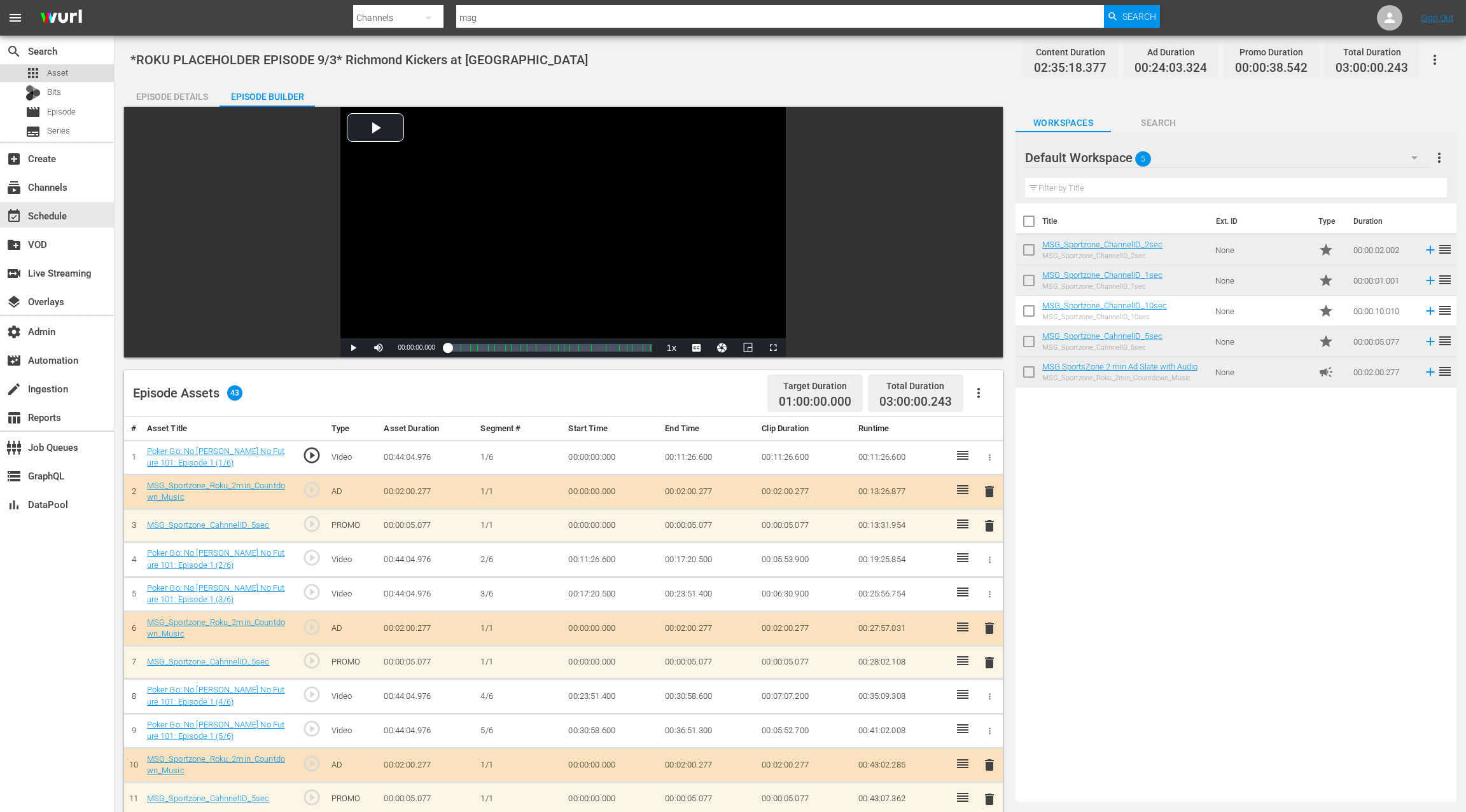
click at [56, 77] on span "Asset" at bounding box center [58, 73] width 21 height 12
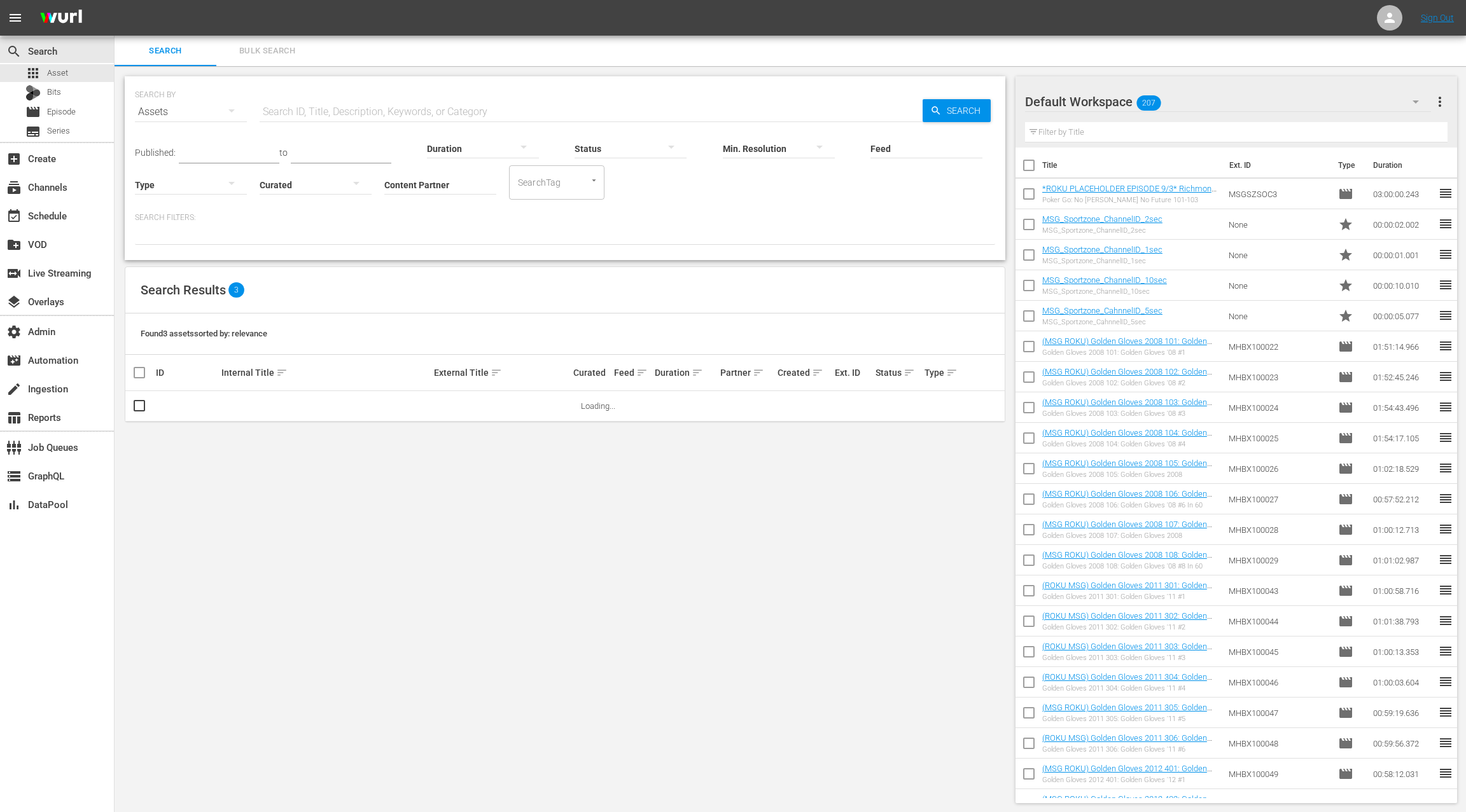
click at [389, 174] on input "Content Partner" at bounding box center [440, 186] width 112 height 46
type input "m"
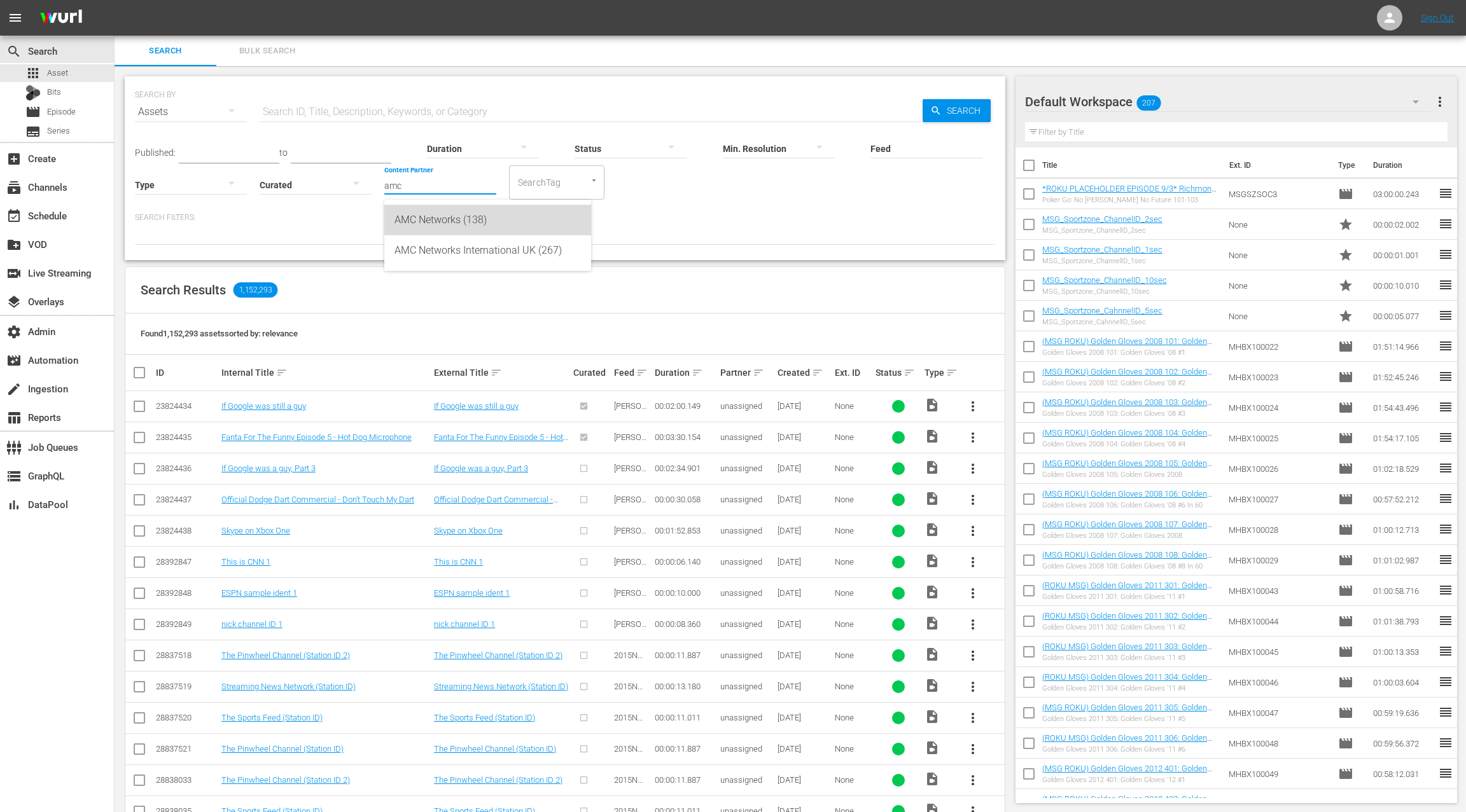
click at [412, 224] on div "AMC Networks (138)" at bounding box center [488, 220] width 187 height 30
type input "AMC Networks (138)"
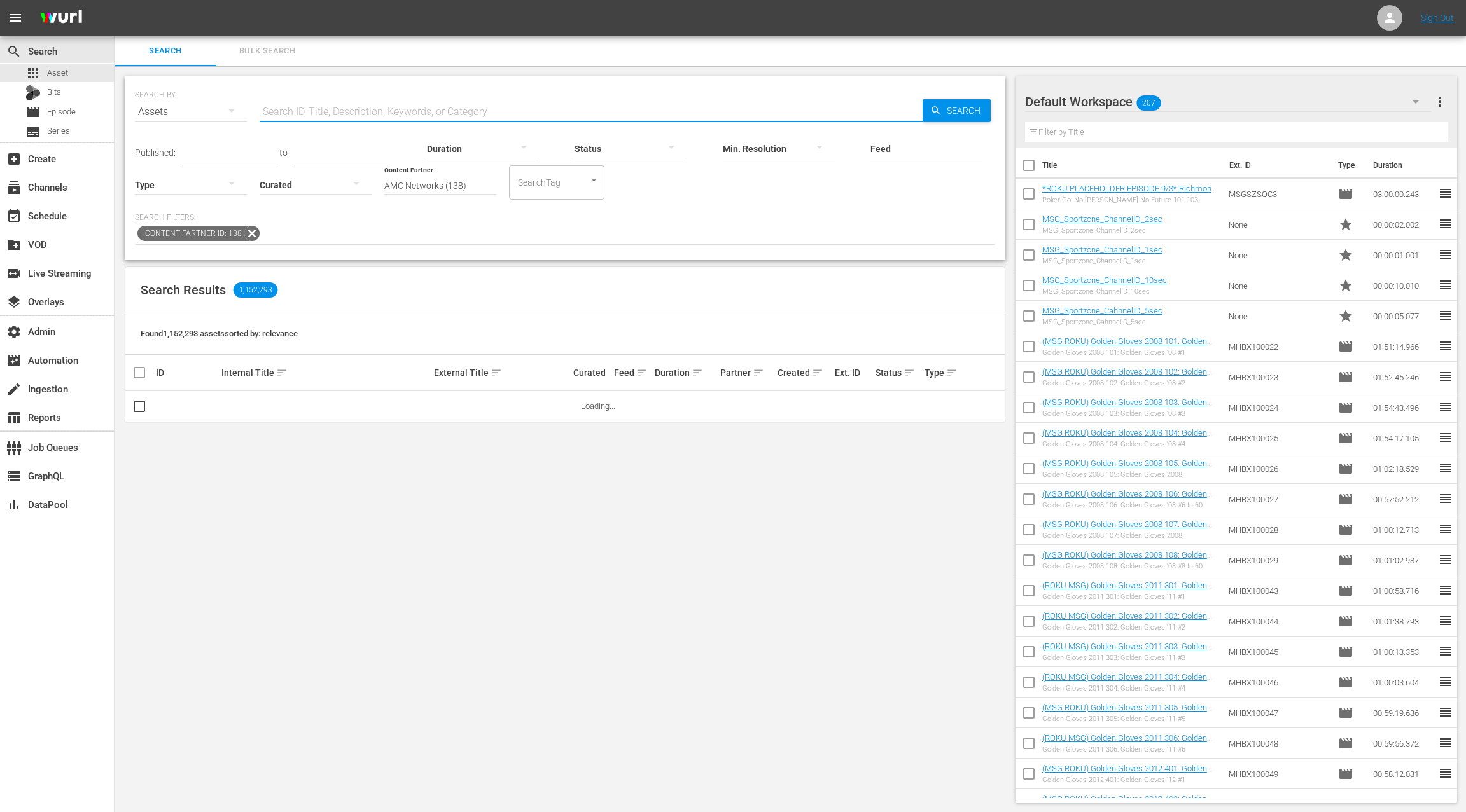
click at [319, 112] on input "text" at bounding box center [591, 111] width 663 height 30
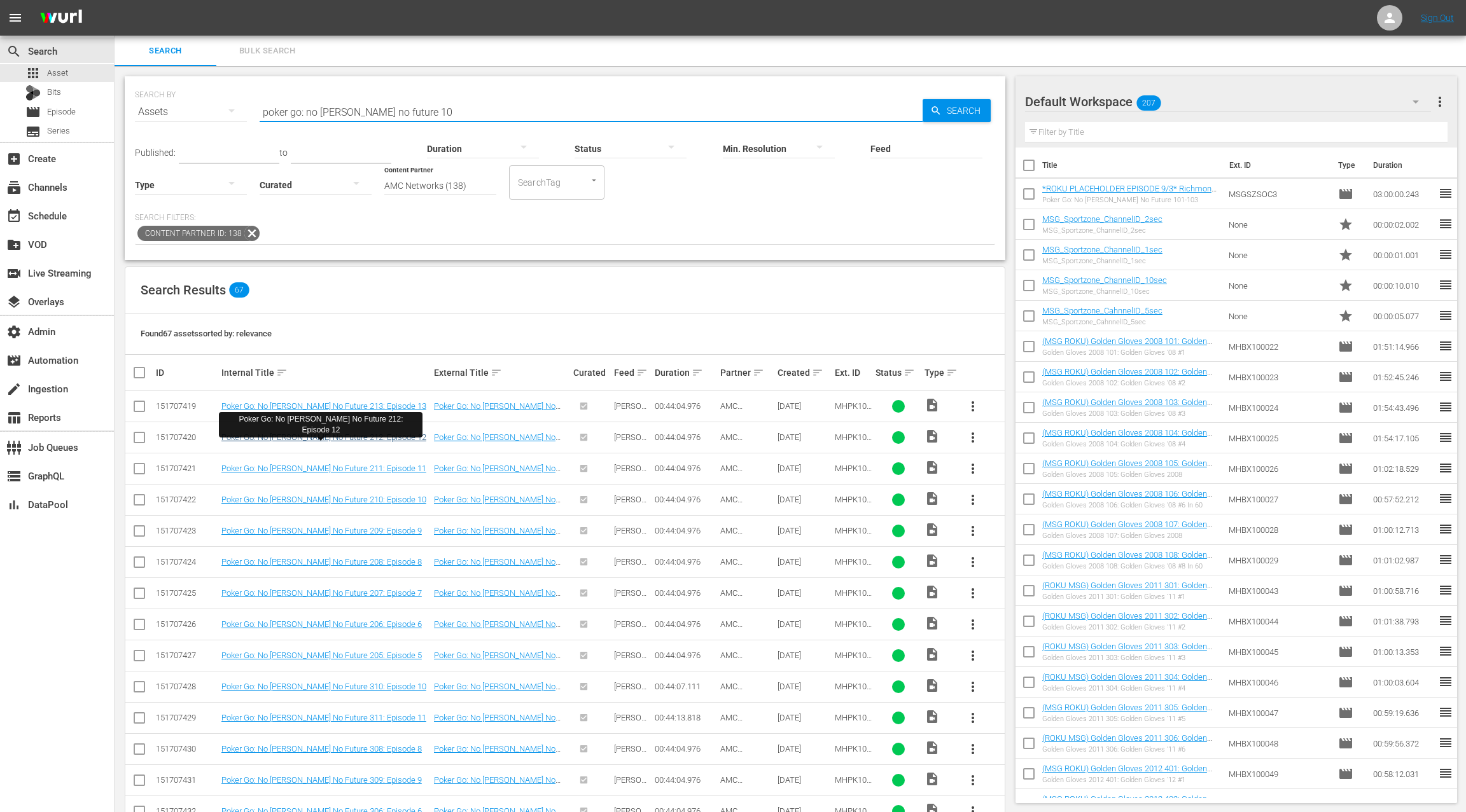
type input "poker go: no gamble no future 10"
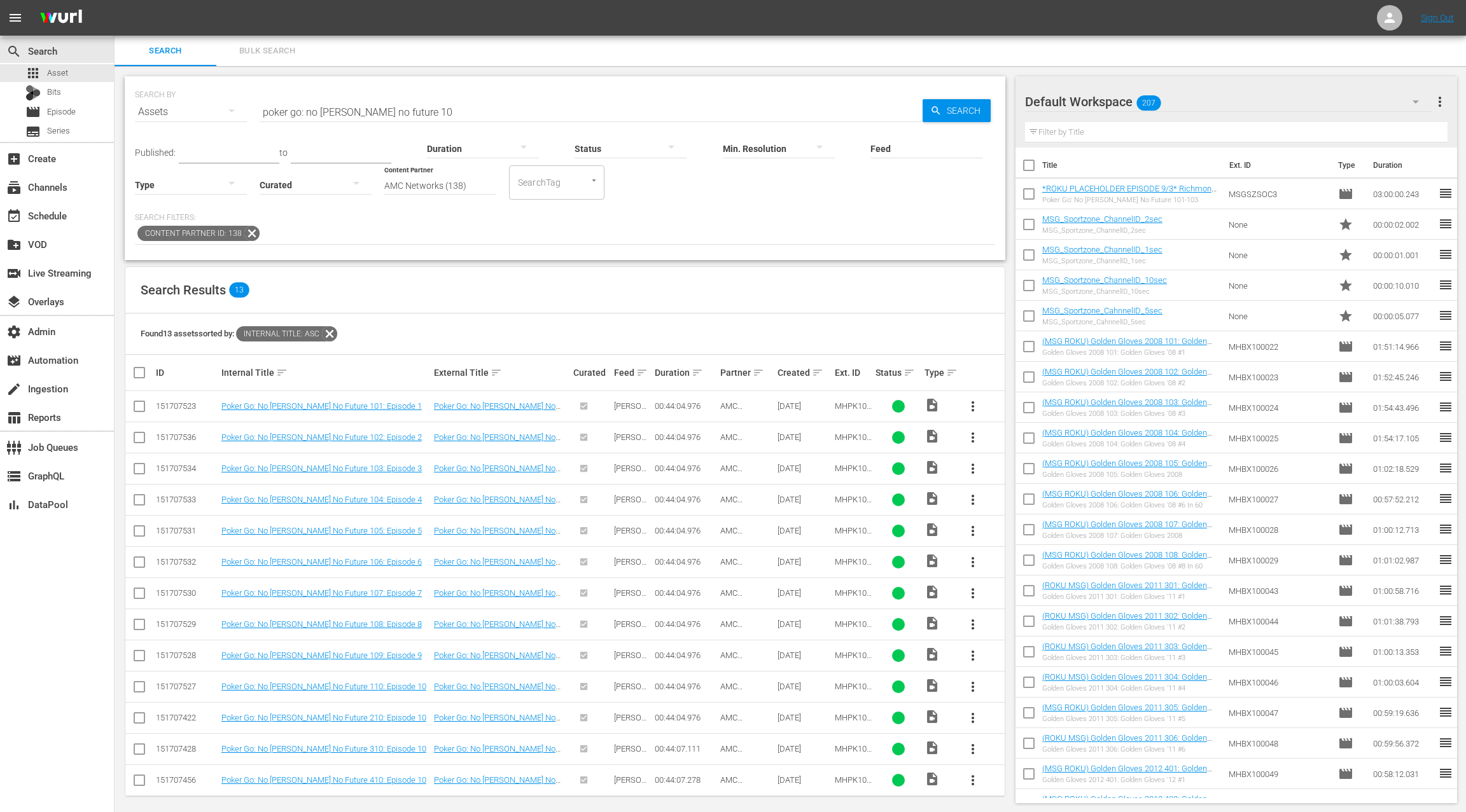
scroll to position [4, 0]
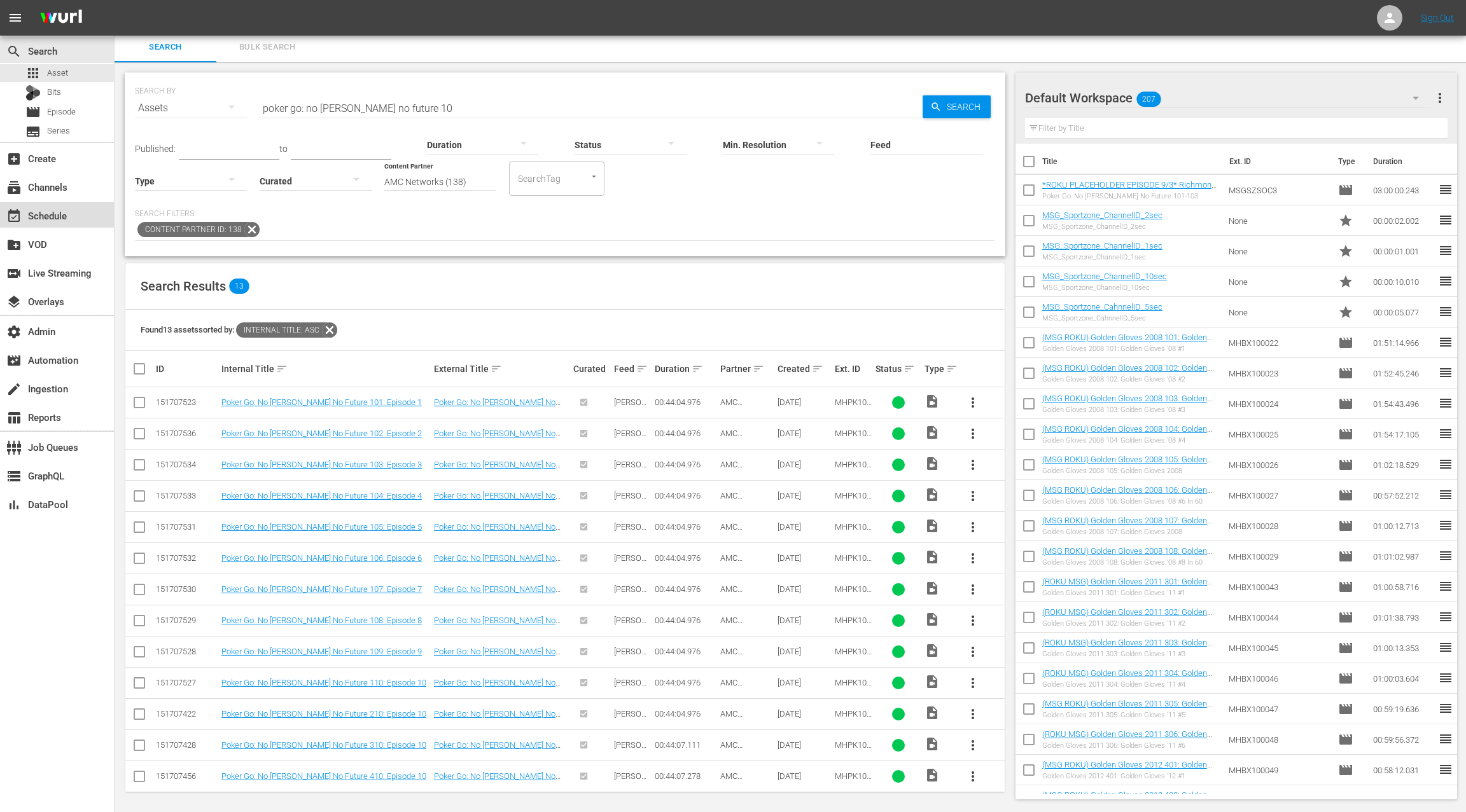
click at [62, 217] on div "event_available Schedule" at bounding box center [36, 213] width 72 height 11
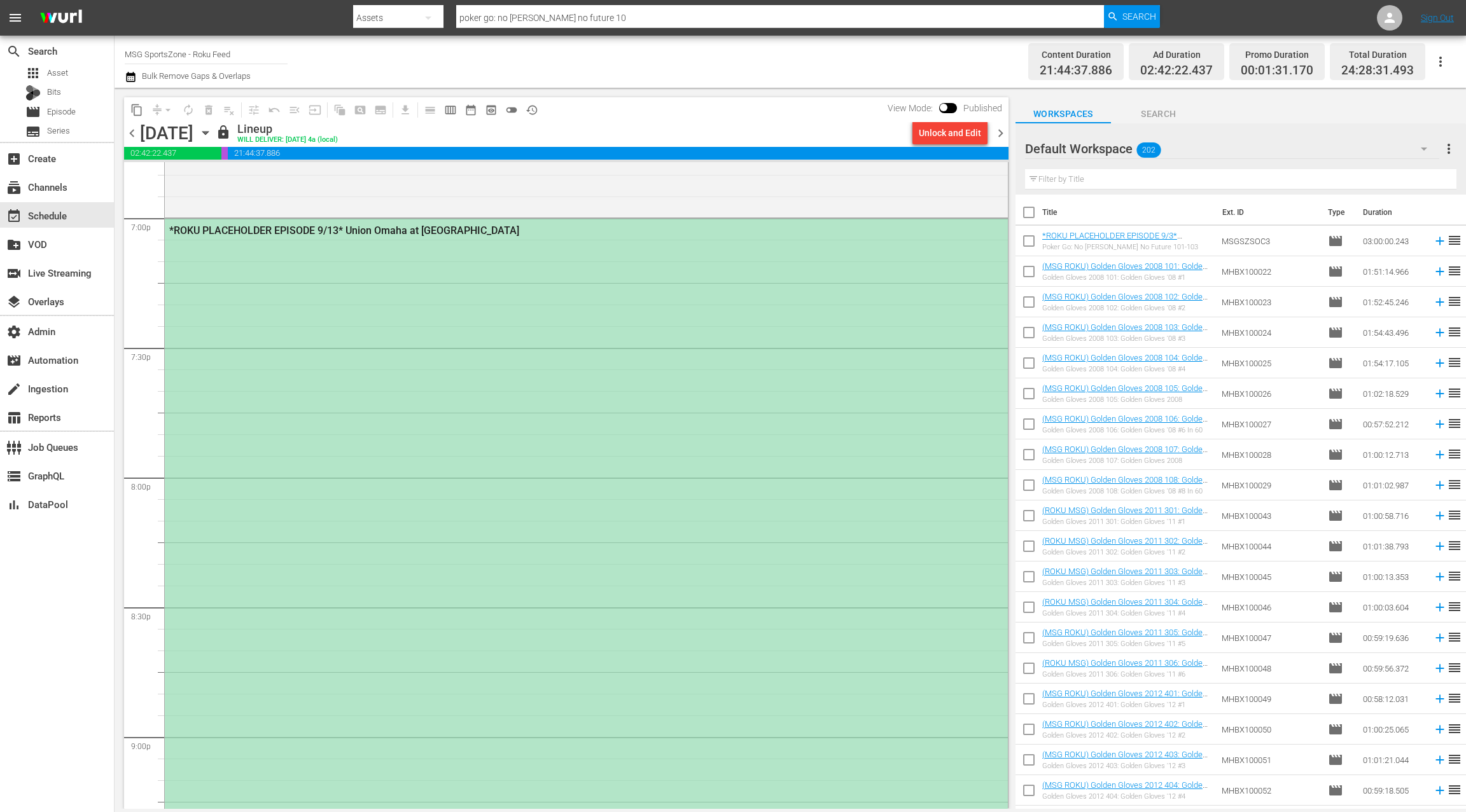
scroll to position [4875, 0]
click at [408, 287] on div "*ROKU PLACEHOLDER EPISODE 9/13* Union Omaha at Westchester SC" at bounding box center [586, 605] width 842 height 774
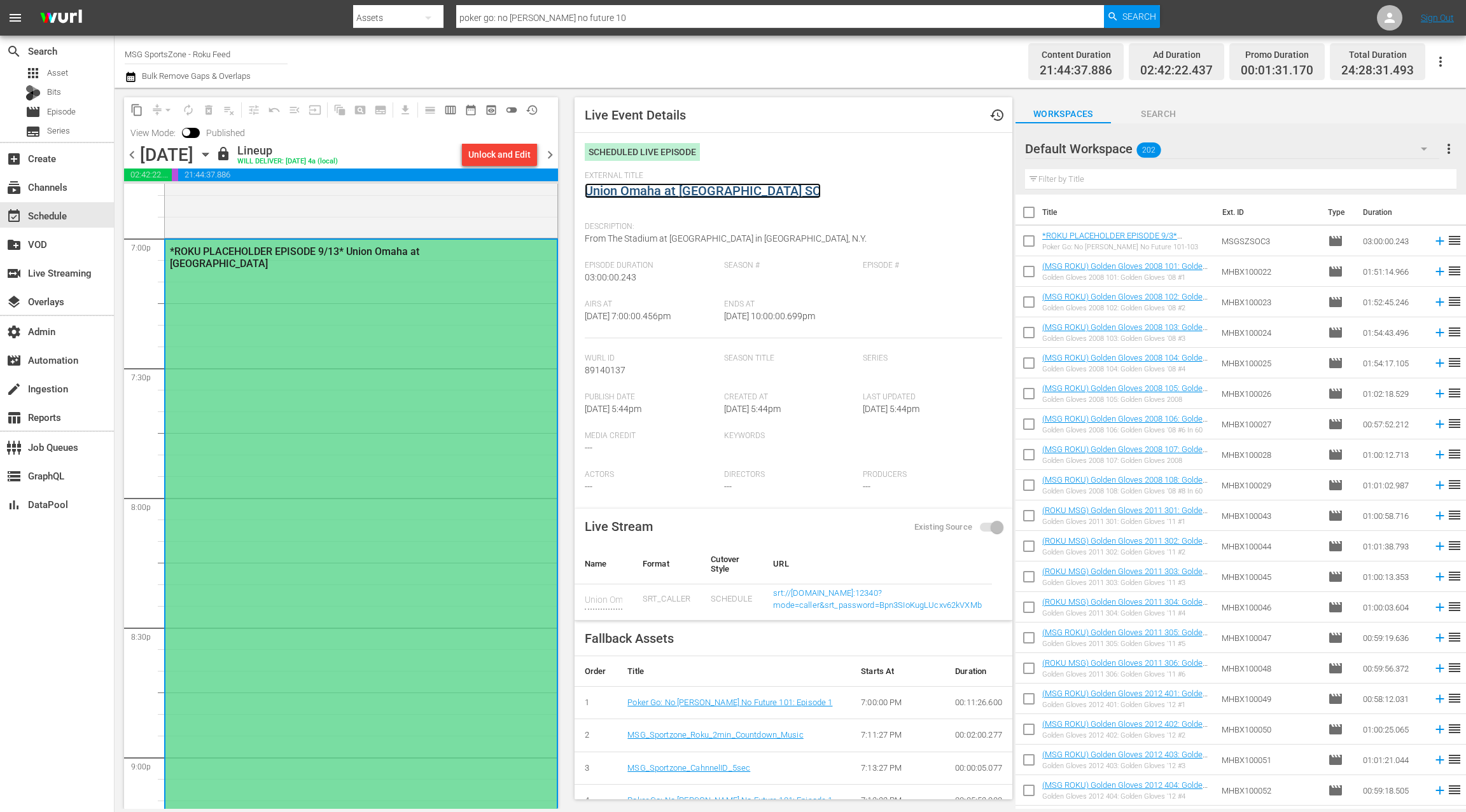
click at [661, 191] on link "Union Omaha at [GEOGRAPHIC_DATA] SC" at bounding box center [703, 191] width 236 height 15
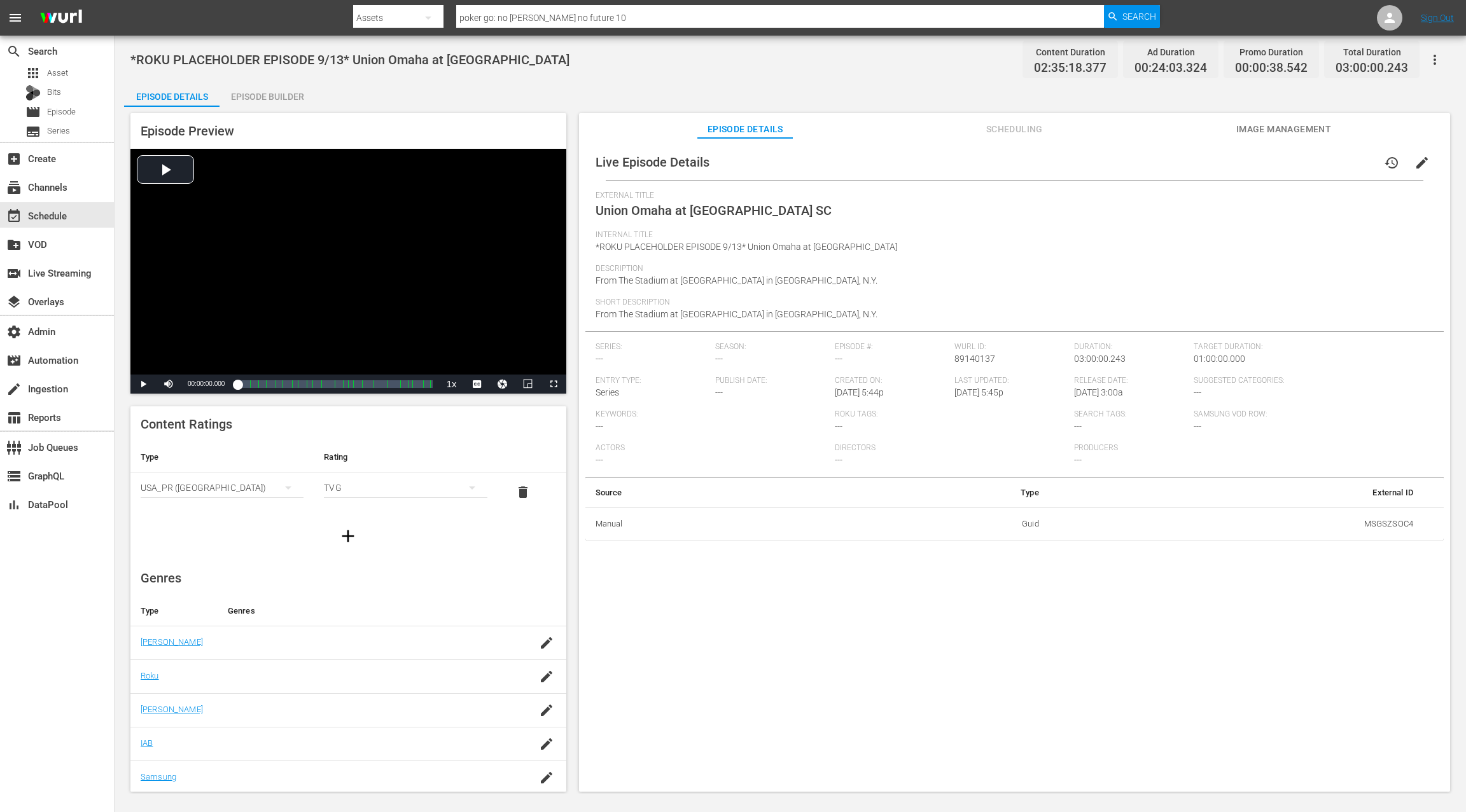
click at [282, 98] on div "Episode Builder" at bounding box center [267, 96] width 95 height 30
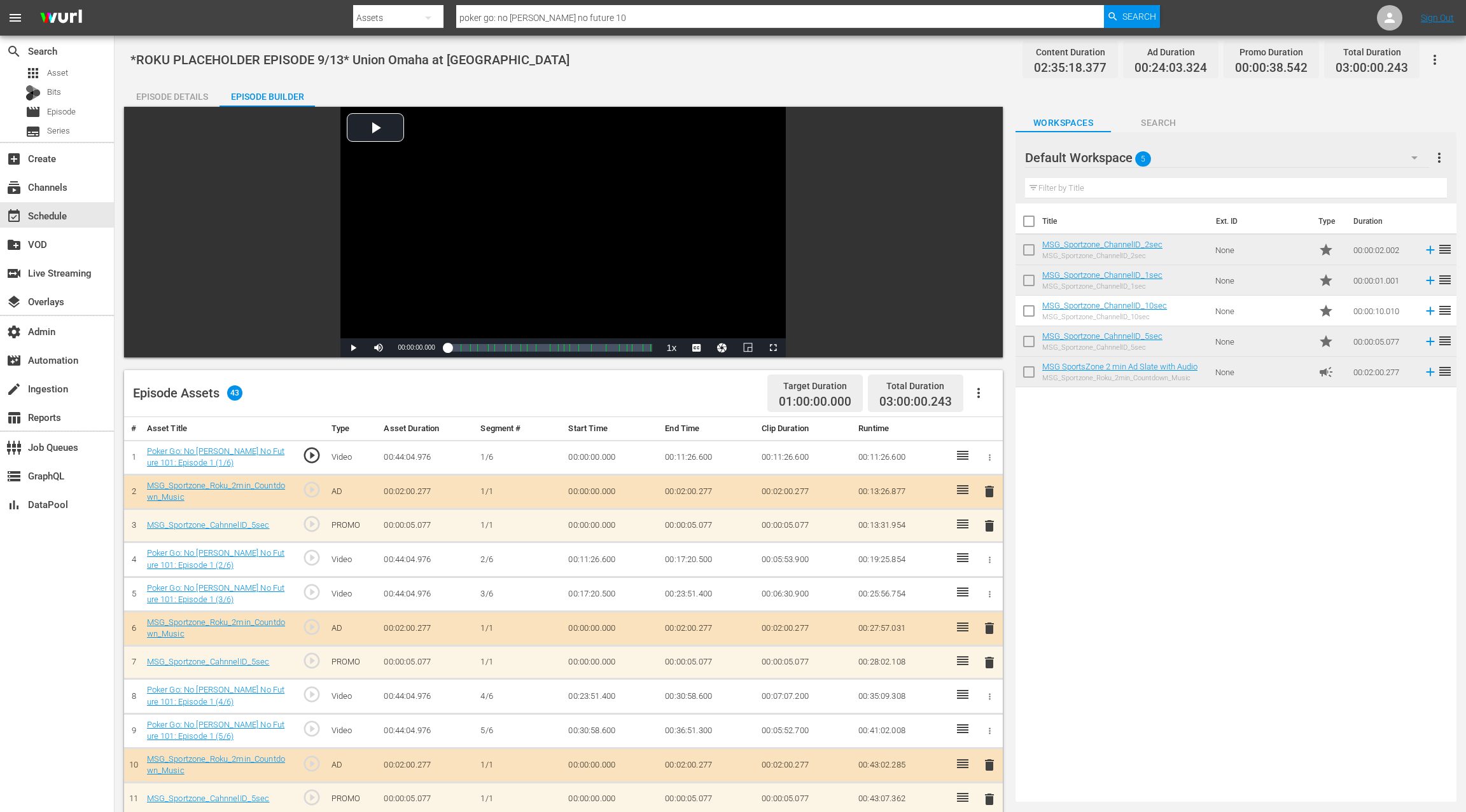
click at [189, 96] on div "Episode Details" at bounding box center [171, 96] width 95 height 30
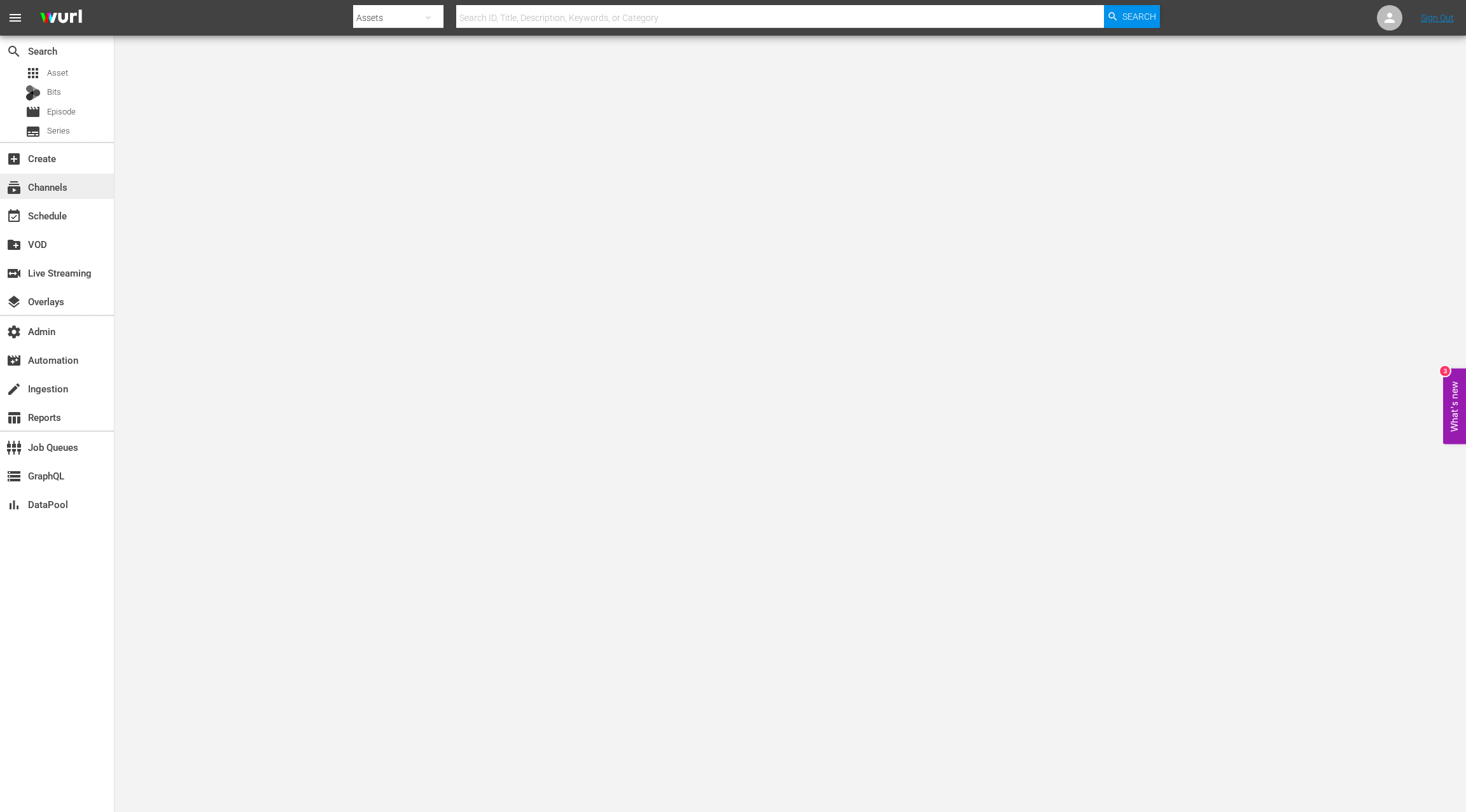
click at [83, 185] on div "subscriptions Channels" at bounding box center [57, 186] width 114 height 25
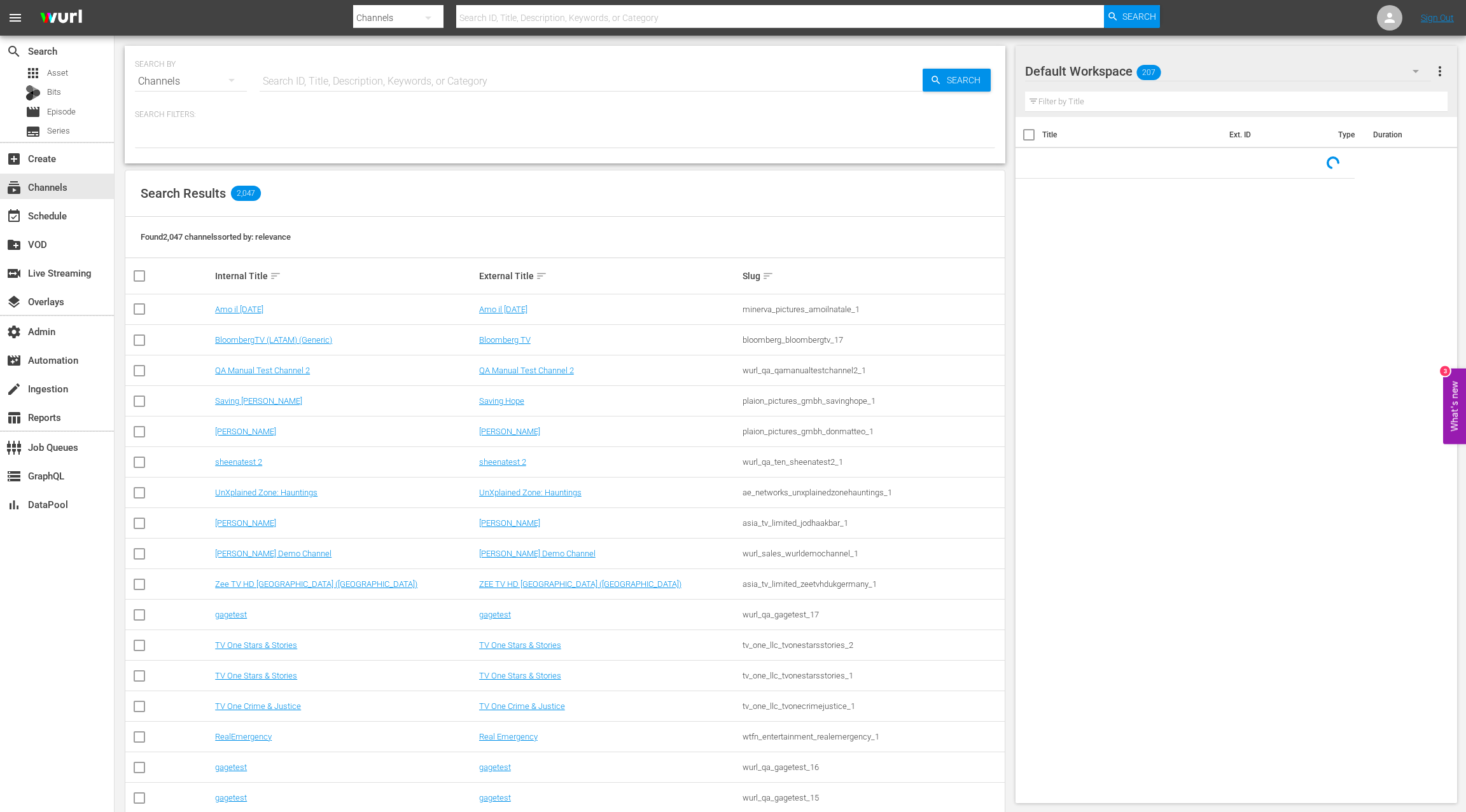
click at [296, 84] on input "text" at bounding box center [591, 81] width 663 height 30
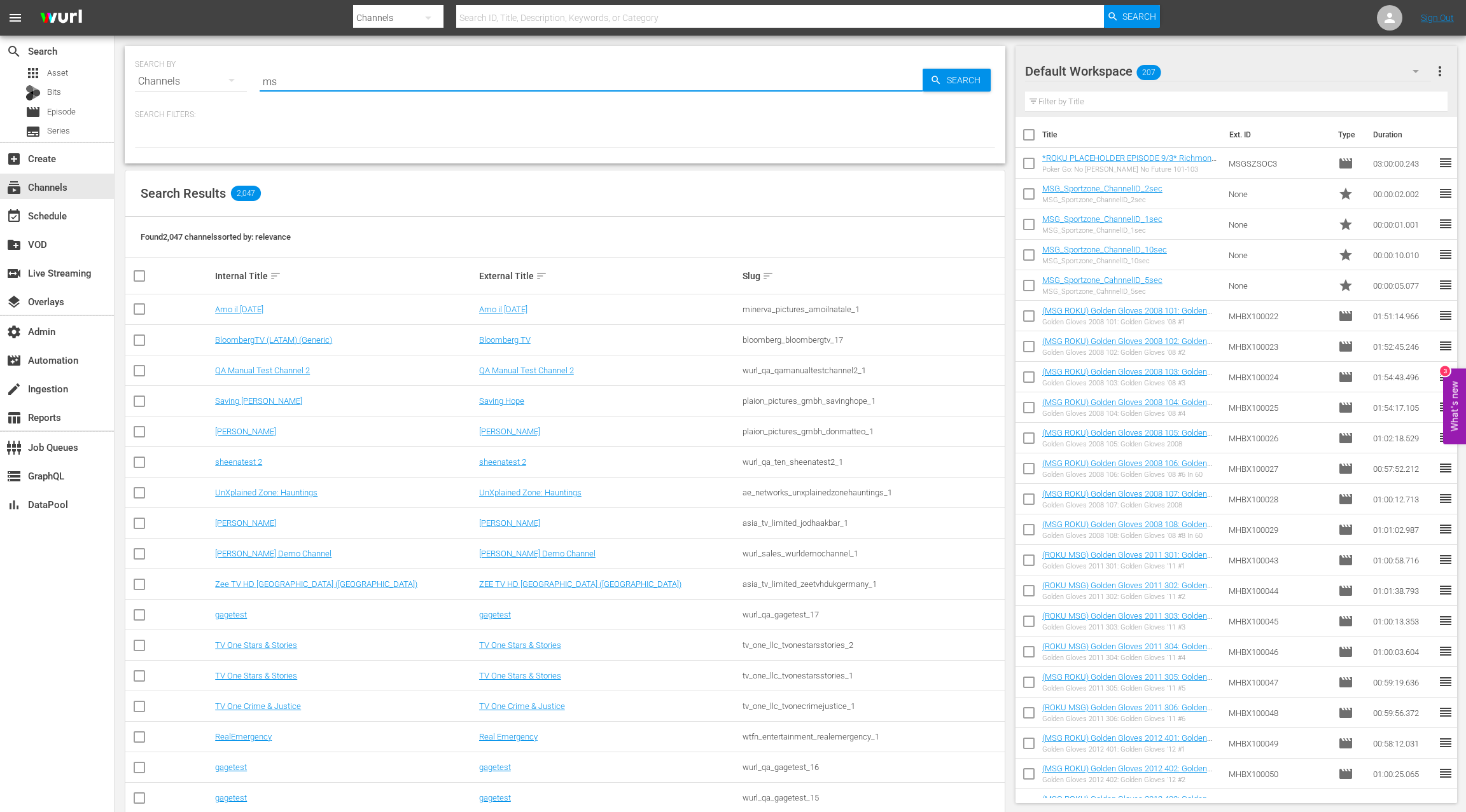
type input "msg"
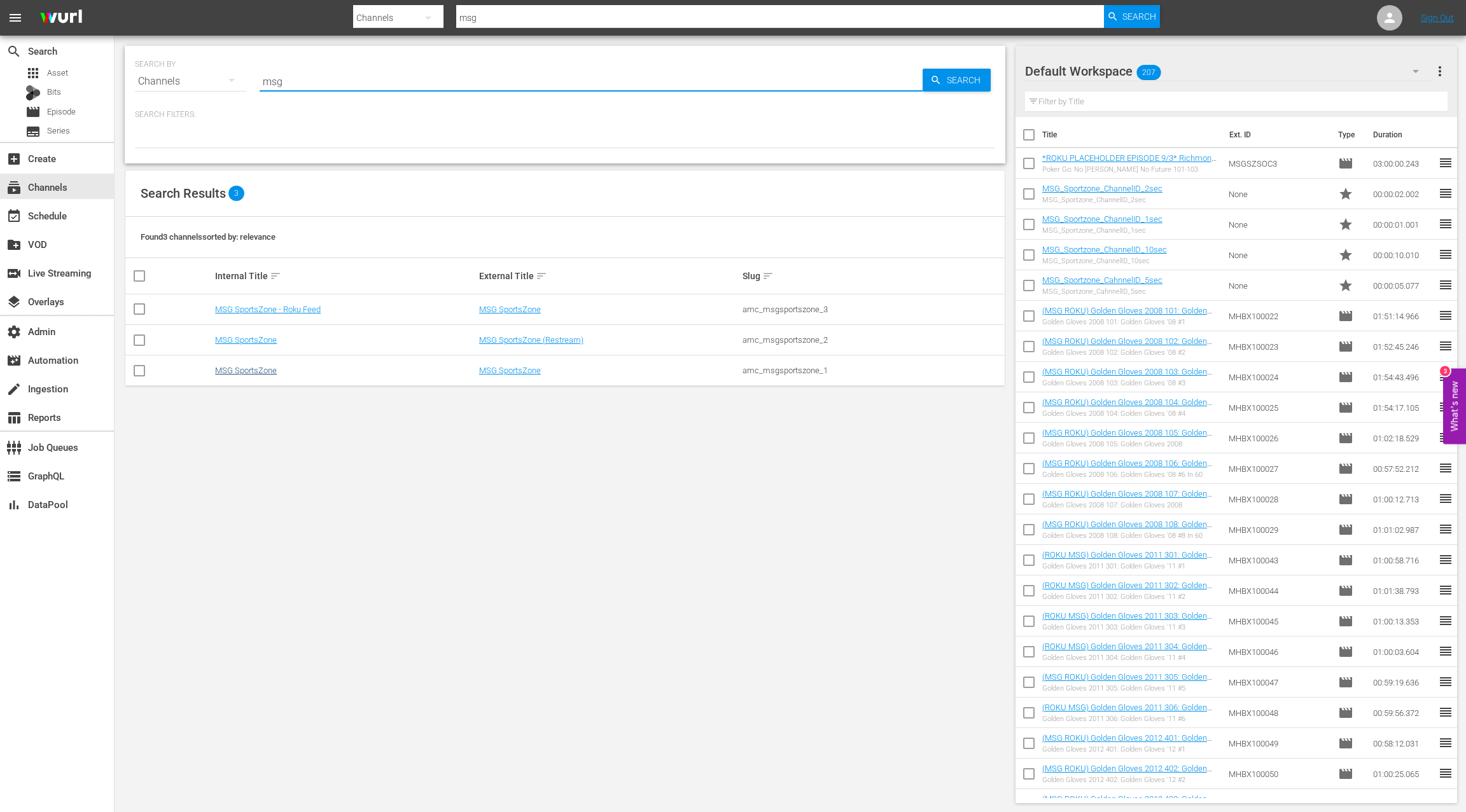
type input "msg"
click at [258, 368] on link "MSG SportsZone" at bounding box center [245, 371] width 61 height 9
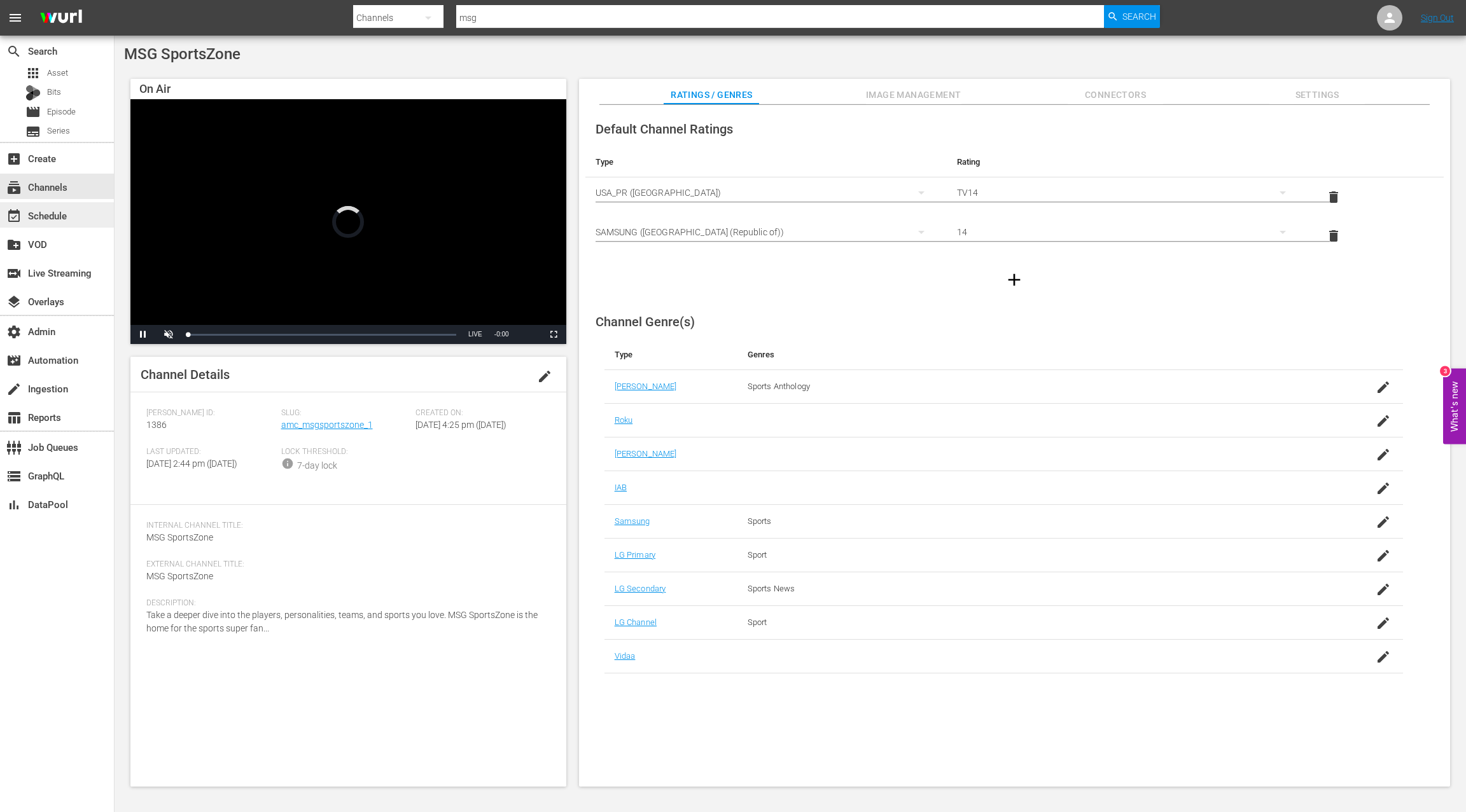
click at [79, 217] on div "event_available Schedule" at bounding box center [57, 214] width 114 height 25
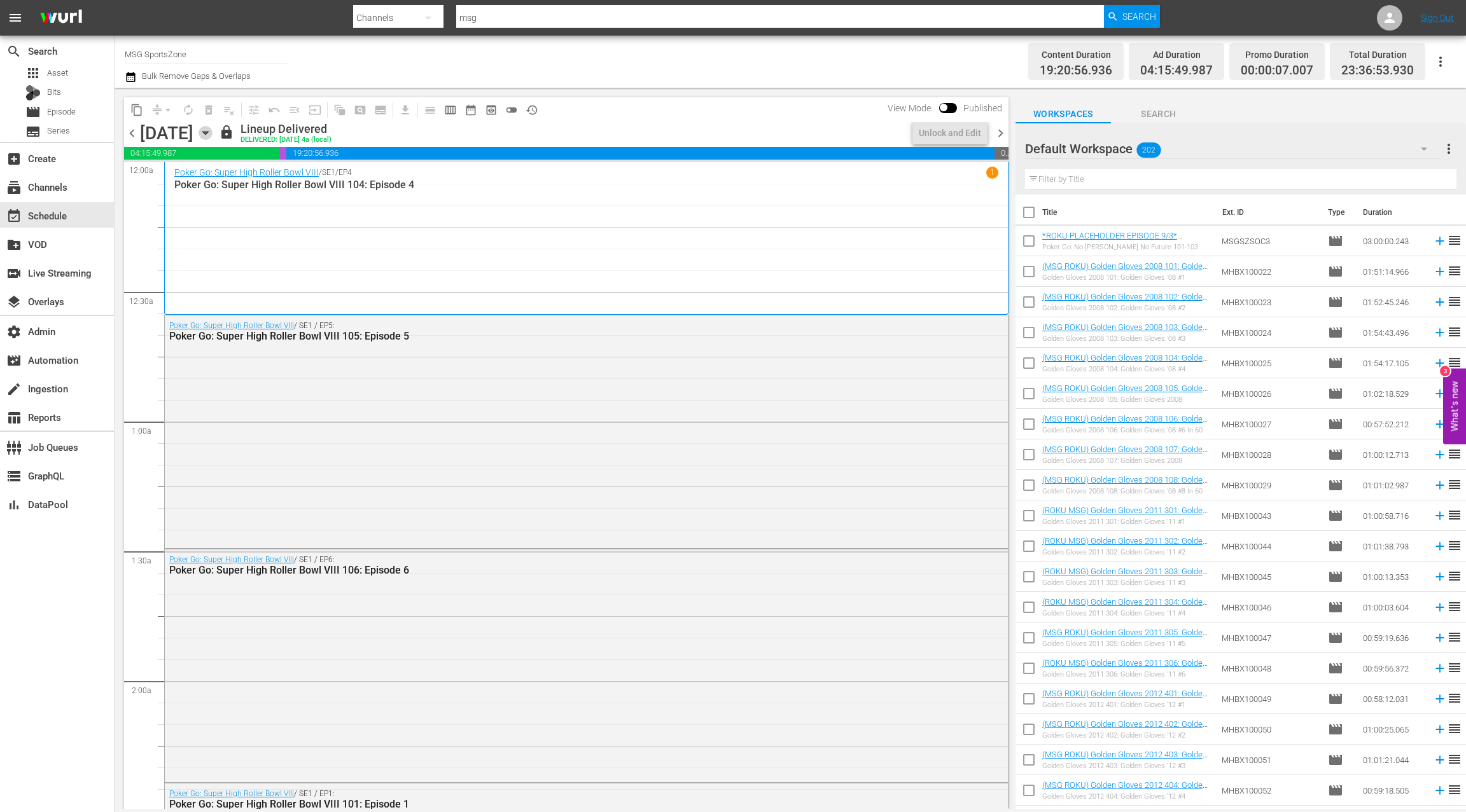
click at [212, 134] on icon "button" at bounding box center [205, 133] width 14 height 14
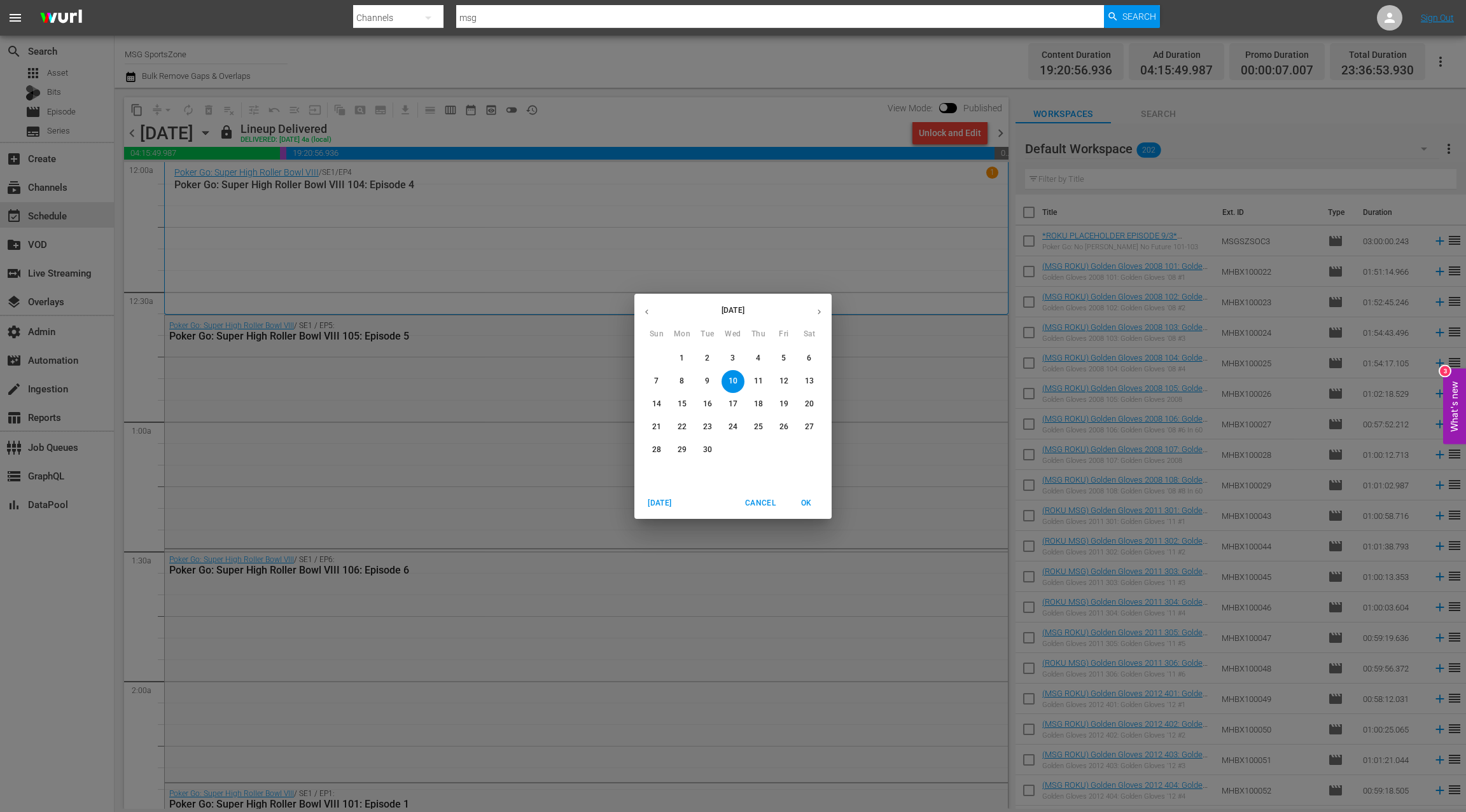
click at [810, 384] on p "13" at bounding box center [808, 380] width 8 height 10
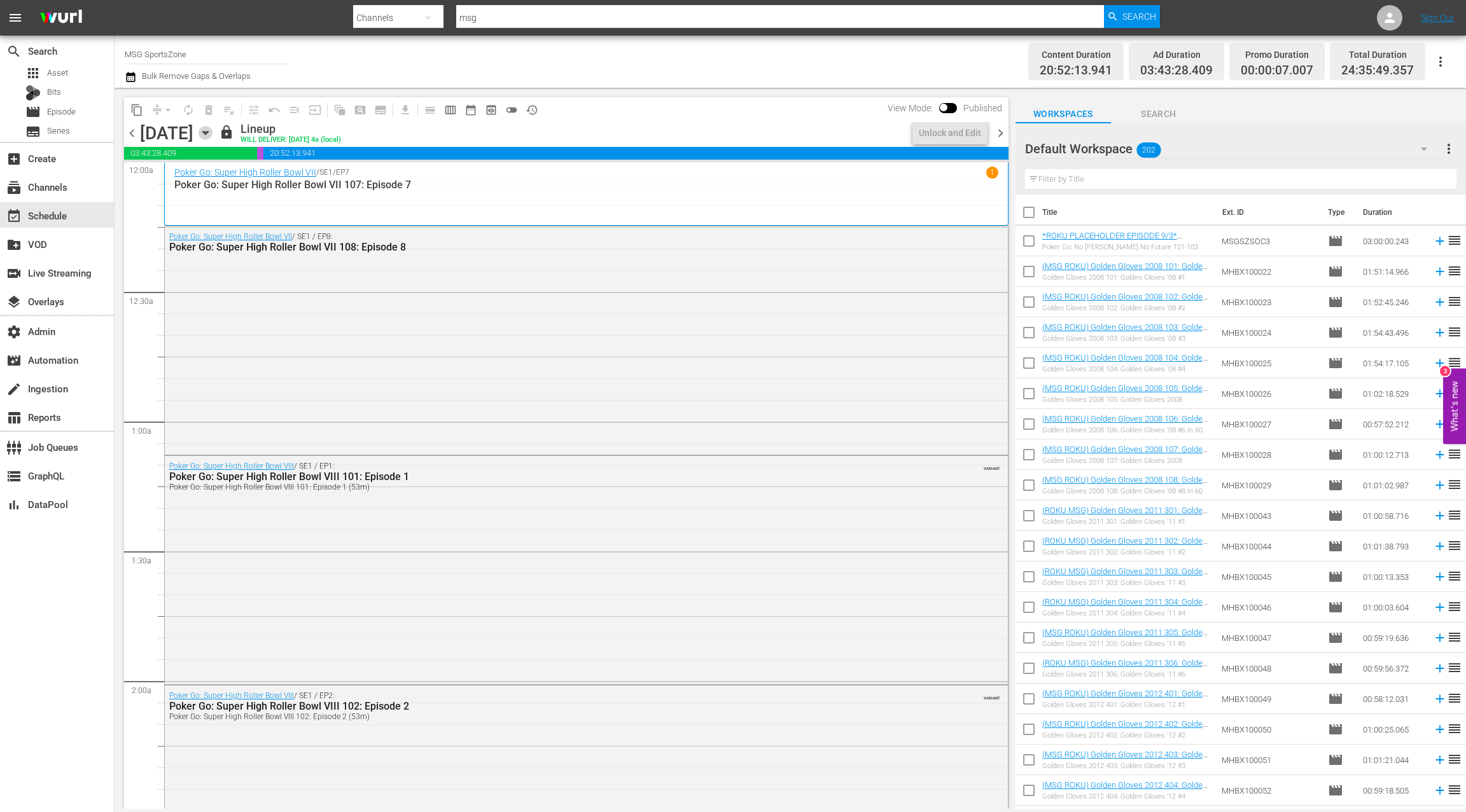
click at [212, 135] on icon "button" at bounding box center [205, 133] width 14 height 14
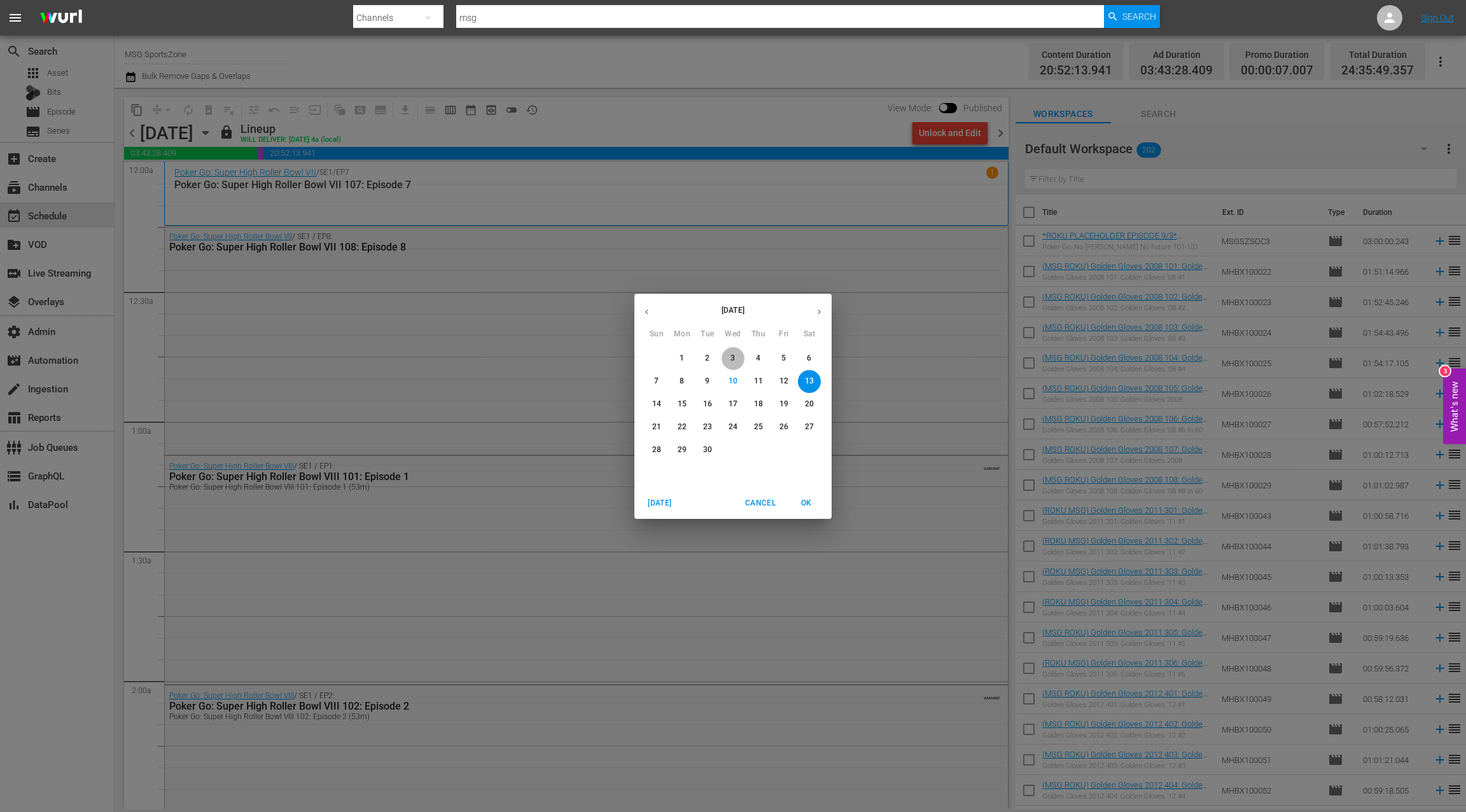
click at [728, 360] on span "3" at bounding box center [733, 357] width 23 height 10
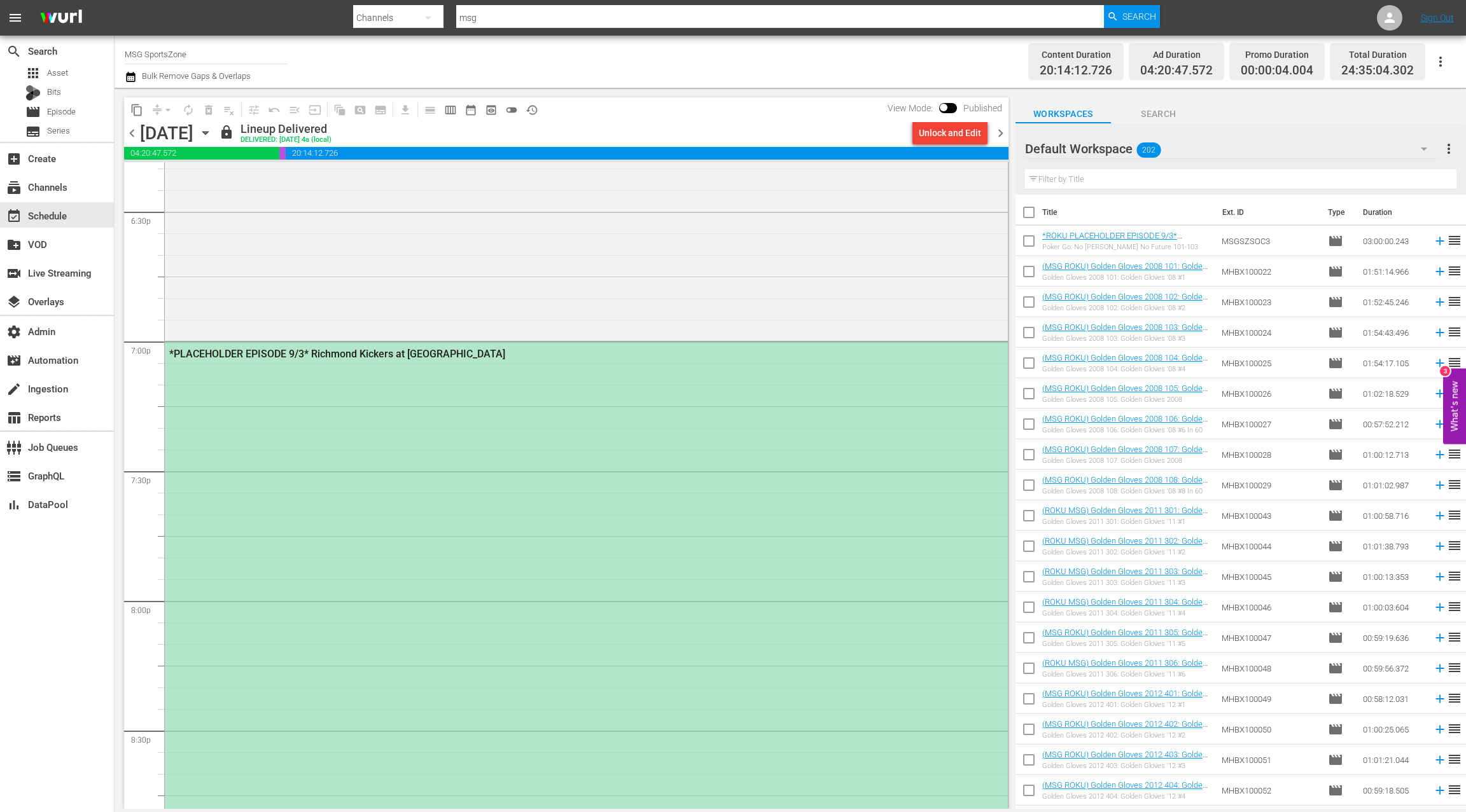
scroll to position [4849, 0]
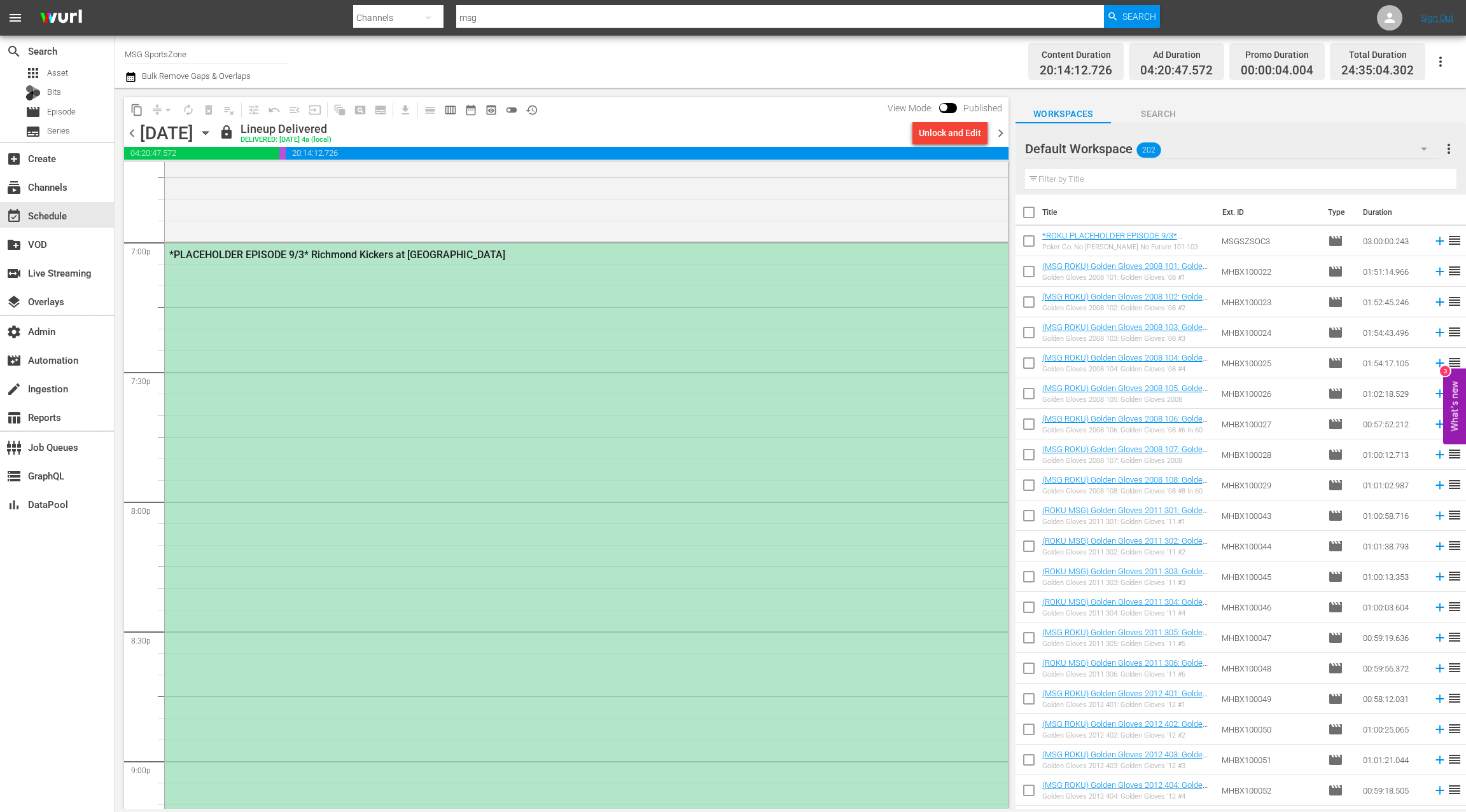
click at [584, 454] on div "*PLACEHOLDER EPISODE 9/3* Richmond Kickers at [GEOGRAPHIC_DATA]" at bounding box center [586, 630] width 842 height 774
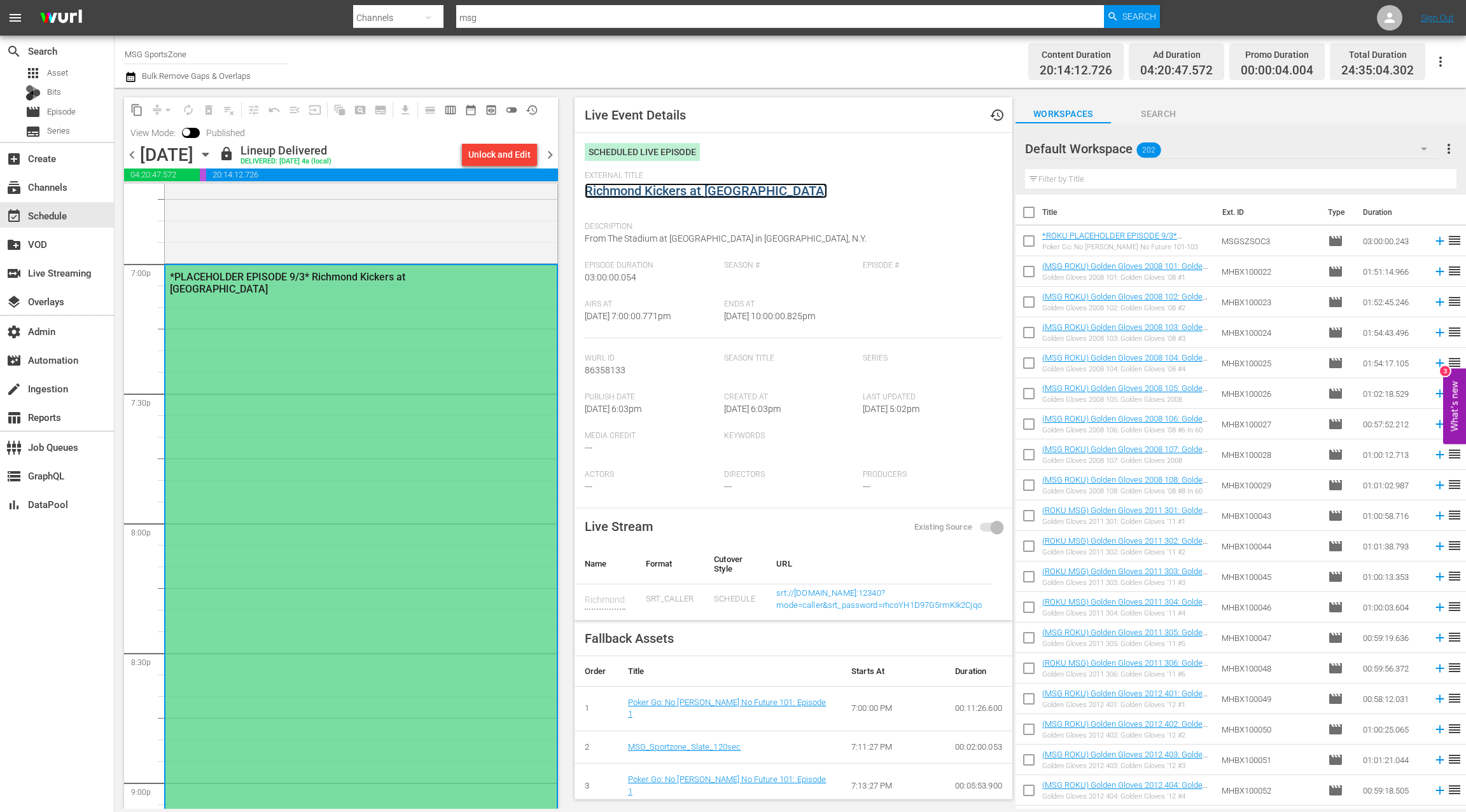
click at [637, 190] on link "Richmond Kickers at [GEOGRAPHIC_DATA]" at bounding box center [706, 191] width 242 height 15
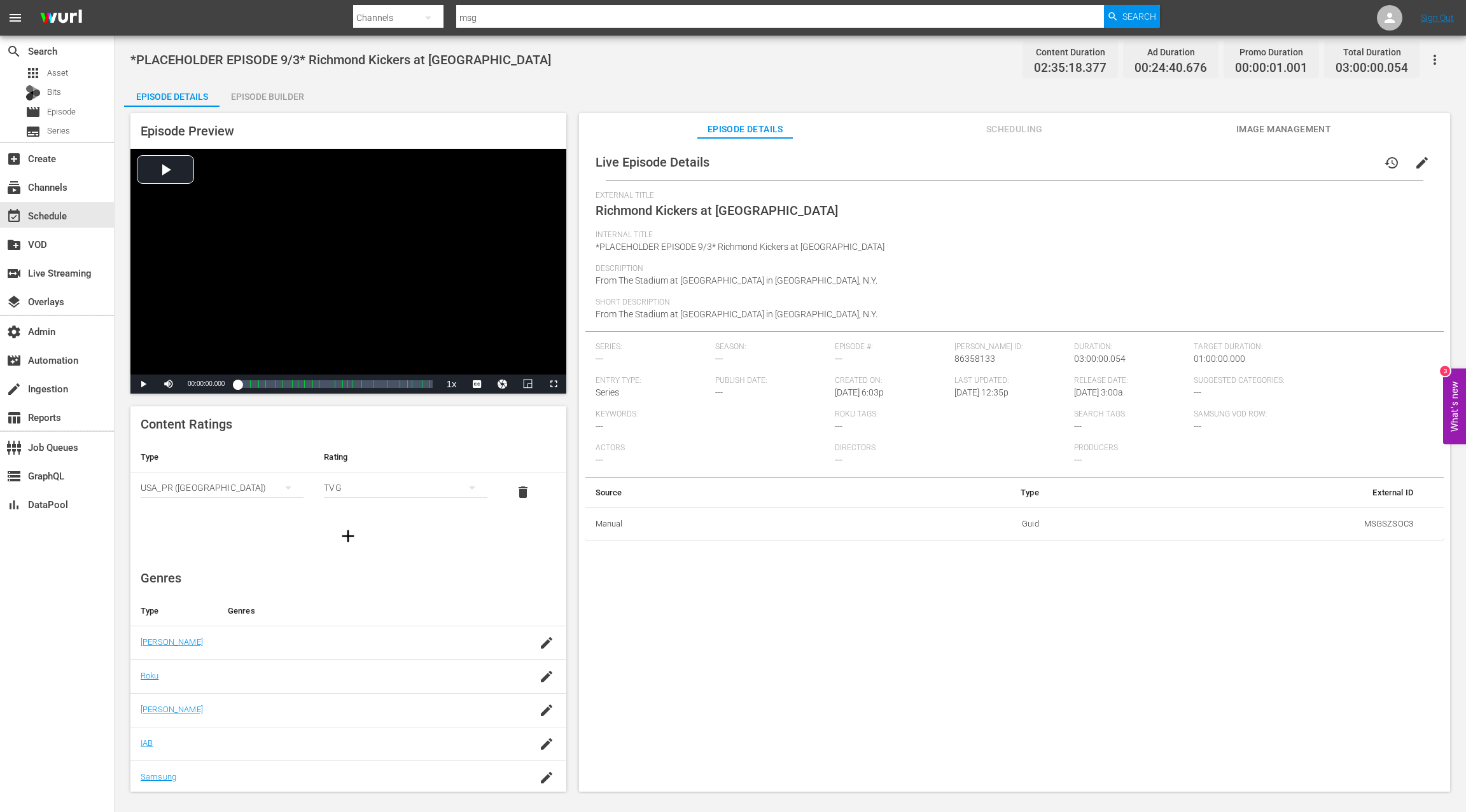
click at [282, 99] on div "Episode Builder" at bounding box center [267, 96] width 95 height 30
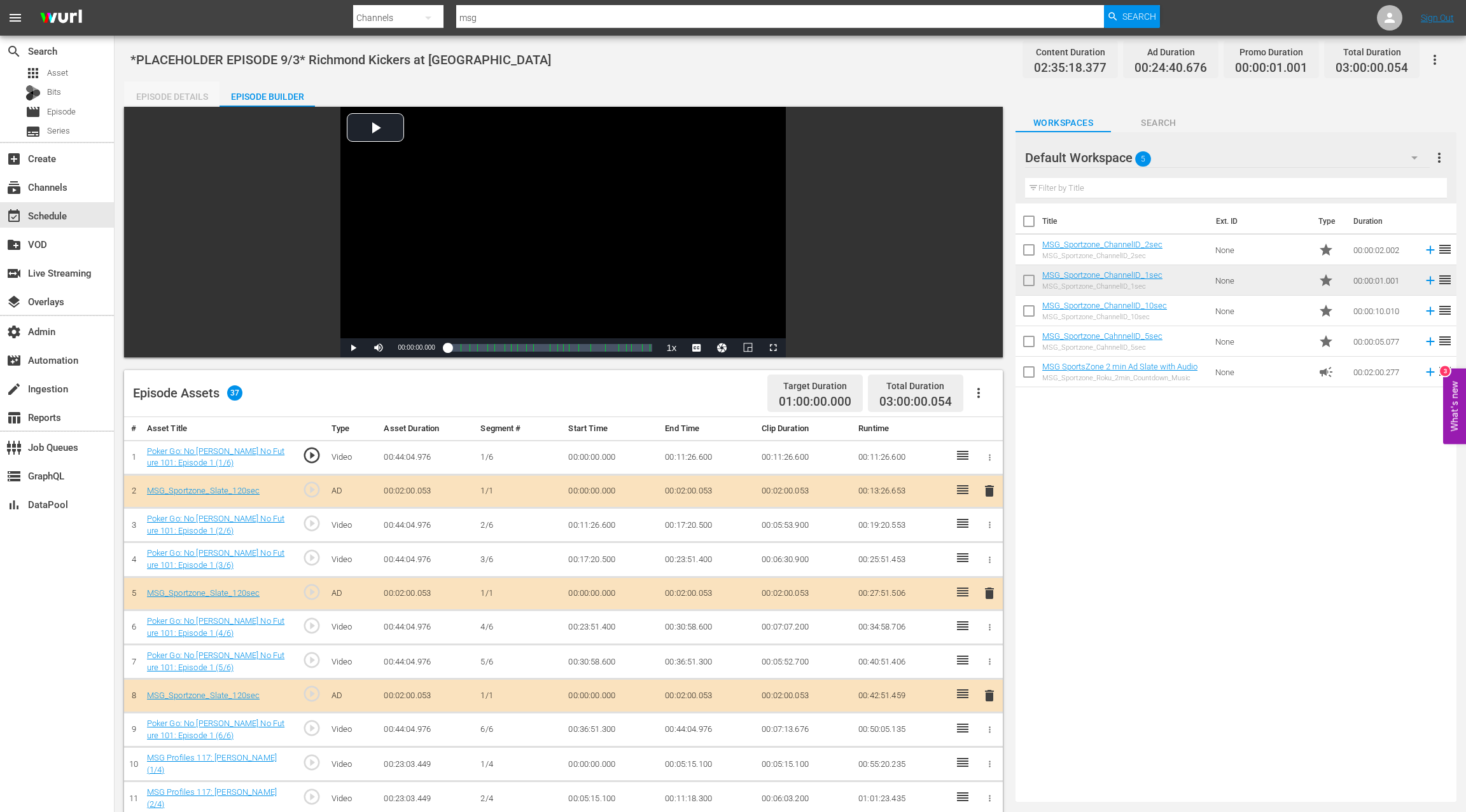
drag, startPoint x: 180, startPoint y: 99, endPoint x: 189, endPoint y: 96, distance: 9.5
click at [180, 99] on div "Episode Details" at bounding box center [171, 96] width 95 height 30
